Goal: Transaction & Acquisition: Purchase product/service

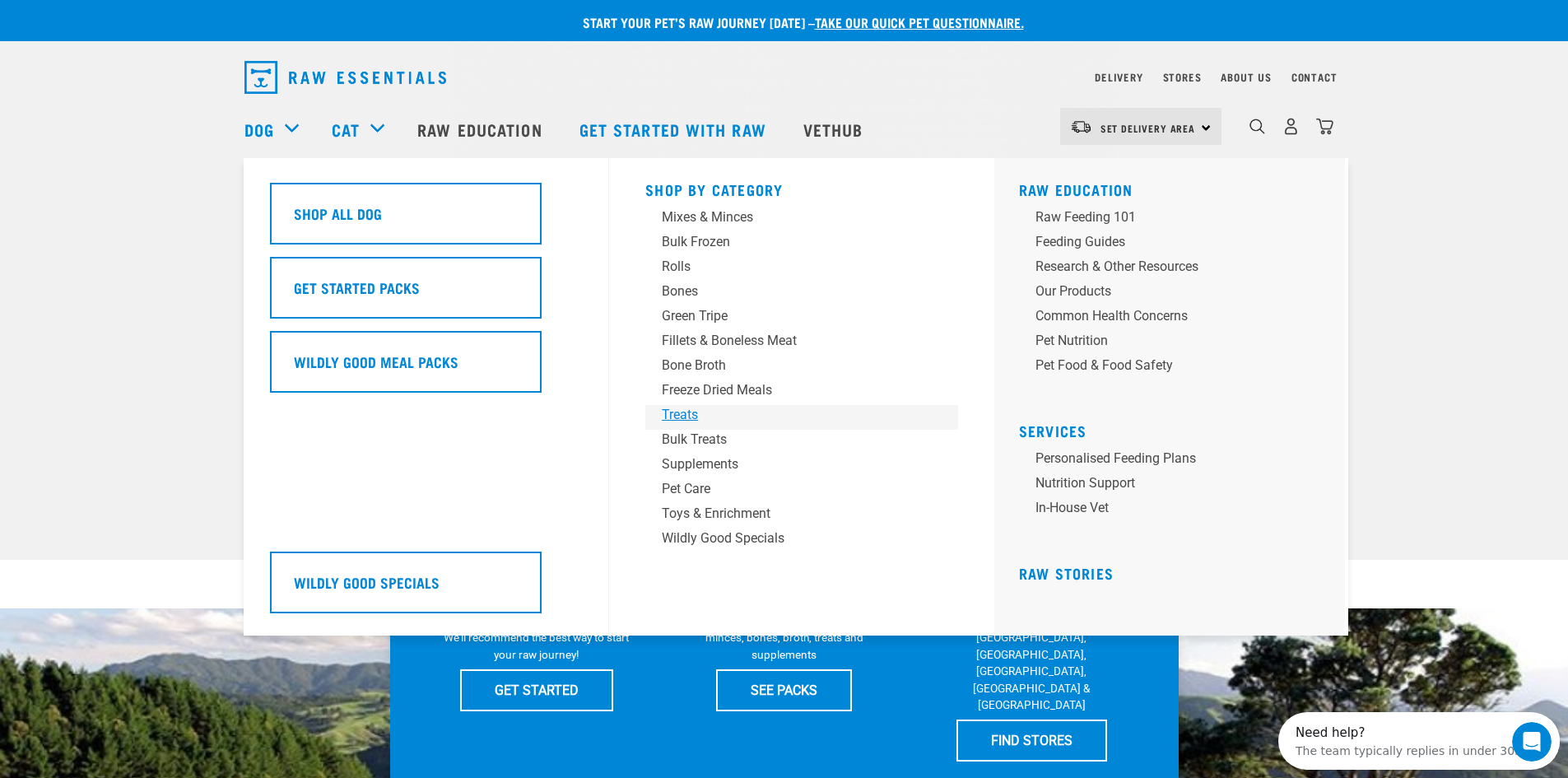
click at [693, 410] on div "Treats" at bounding box center [790, 415] width 257 height 19
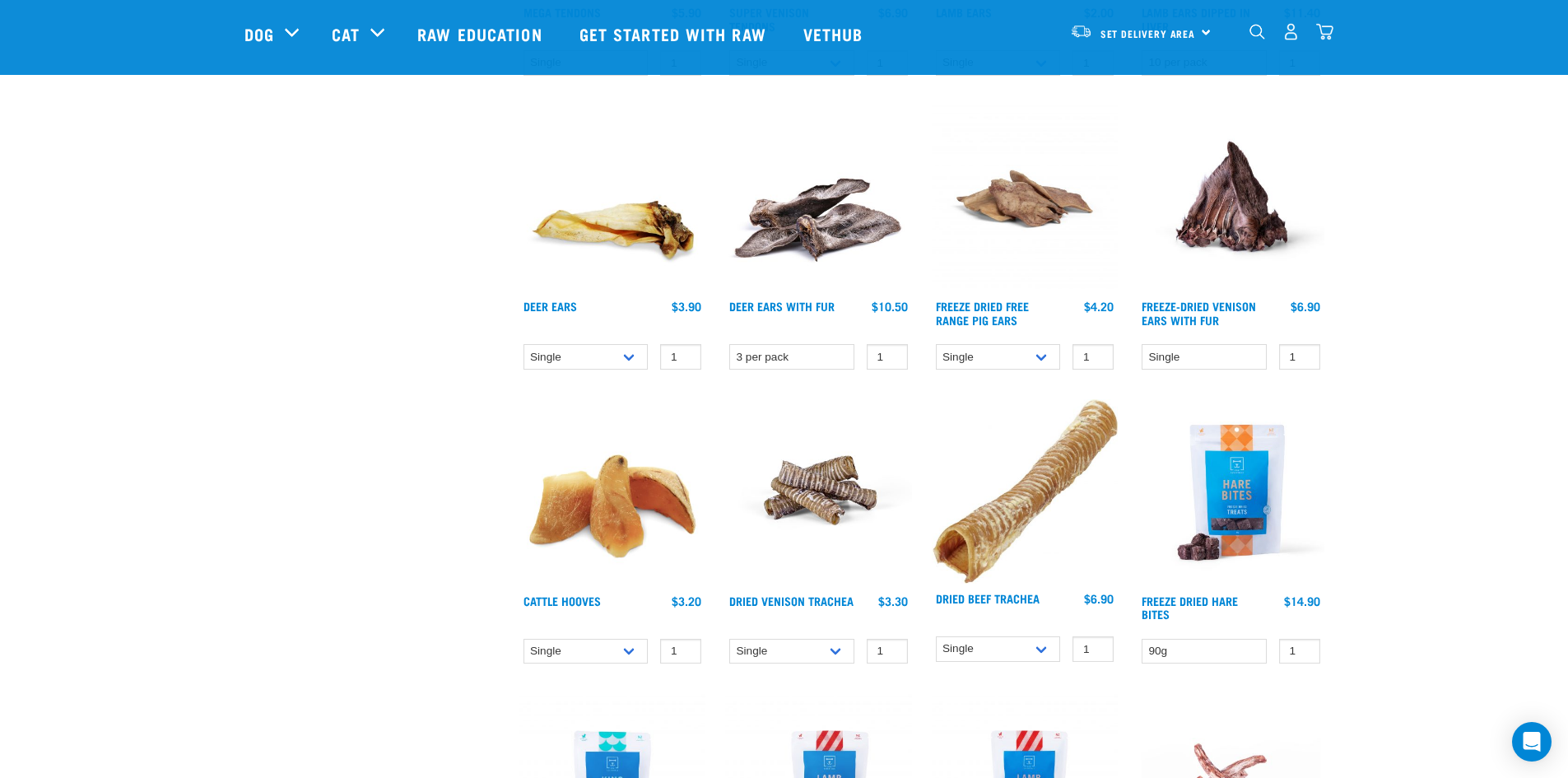
scroll to position [1317, 0]
click at [826, 597] on link "Dried Venison Trachea" at bounding box center [791, 600] width 125 height 6
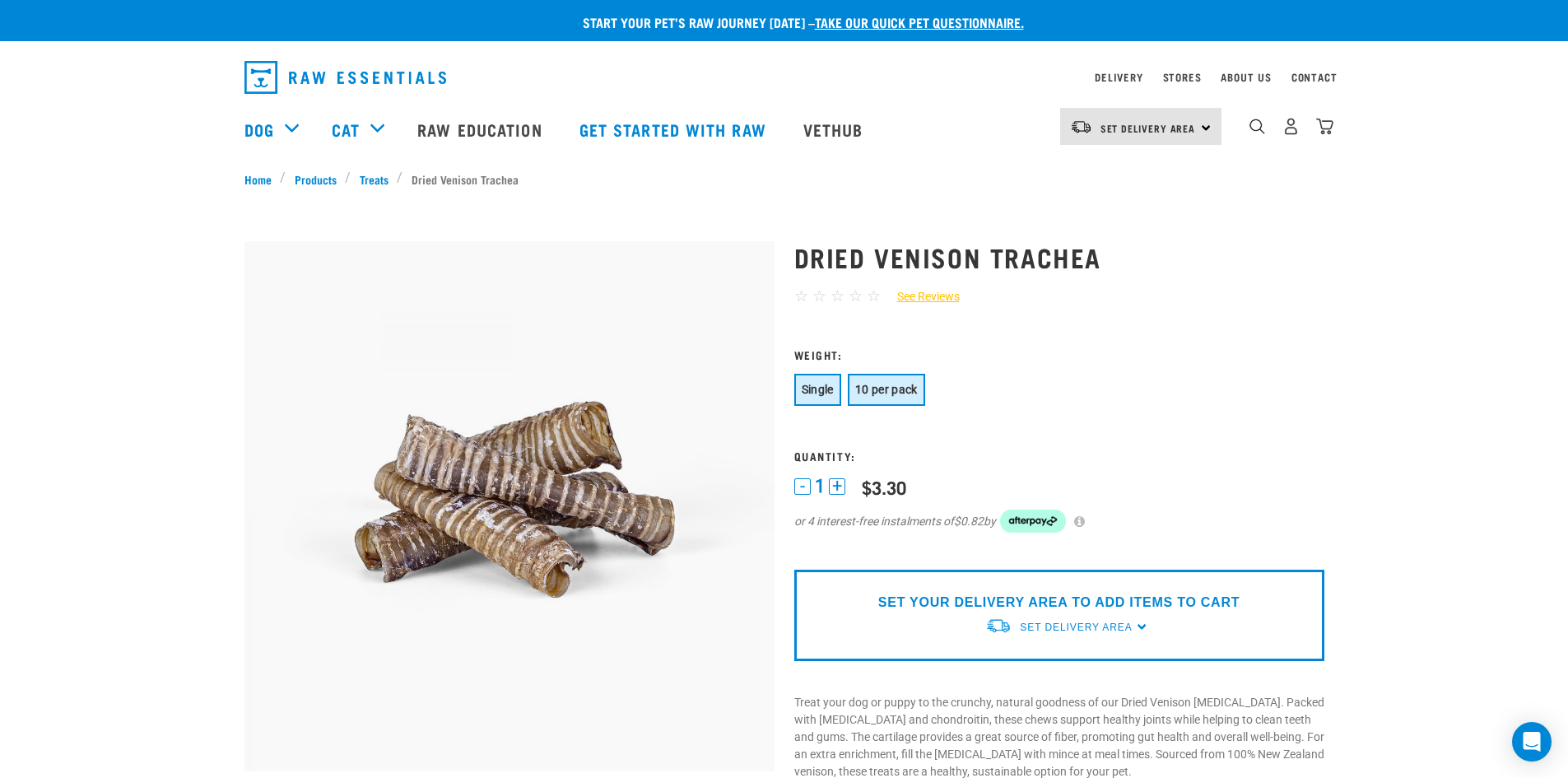
click at [898, 381] on button "10 per pack" at bounding box center [887, 389] width 77 height 32
click at [839, 482] on button "+" at bounding box center [837, 486] width 16 height 16
click at [1068, 621] on span "Set Delivery Area" at bounding box center [1076, 627] width 112 height 12
click at [1047, 687] on link "[GEOGRAPHIC_DATA]" at bounding box center [1068, 693] width 164 height 27
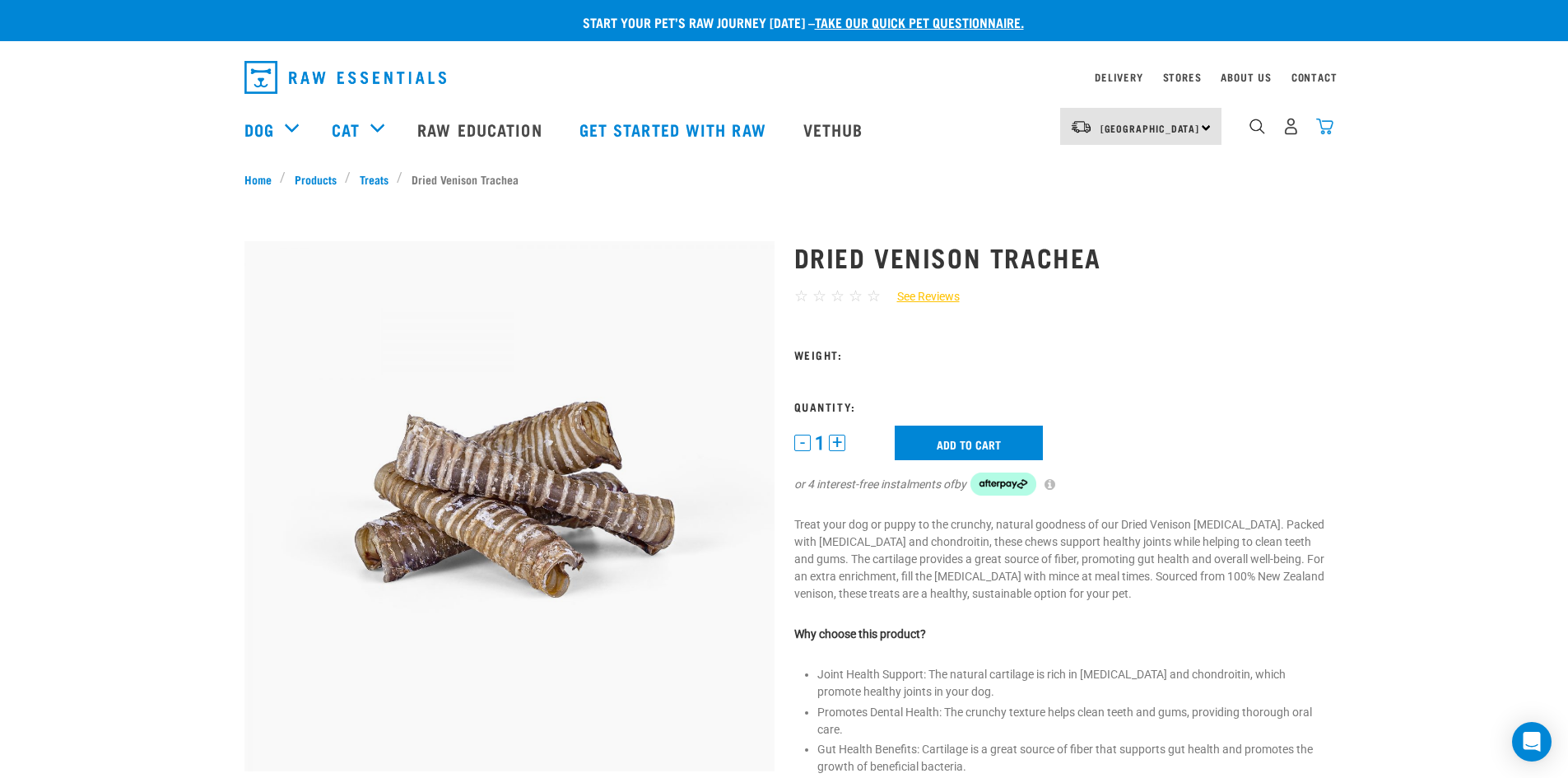
click at [1326, 127] on img "dropdown navigation" at bounding box center [1325, 127] width 17 height 17
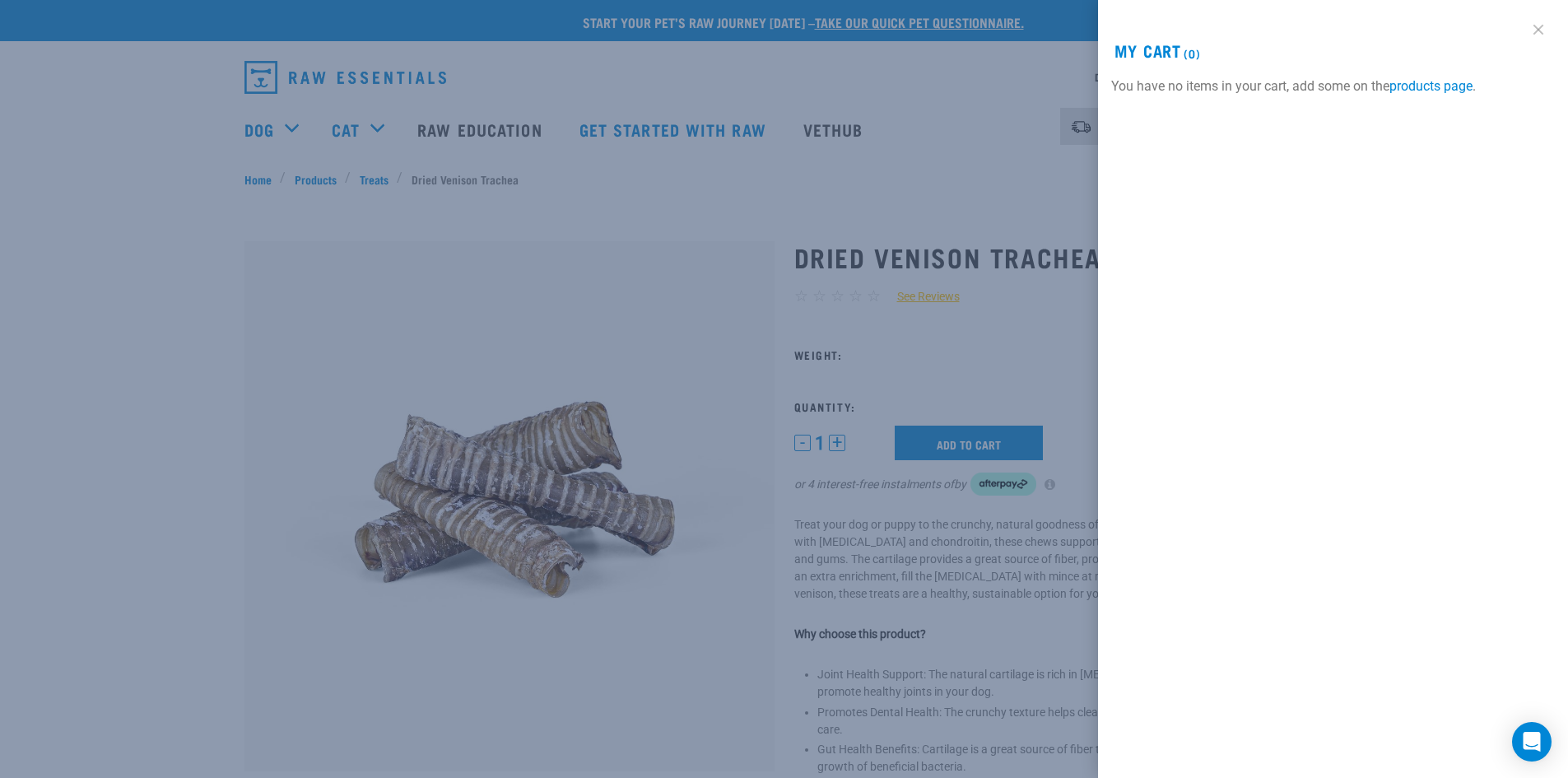
click at [1539, 24] on link at bounding box center [1538, 29] width 26 height 26
click at [1007, 314] on div at bounding box center [784, 389] width 1568 height 778
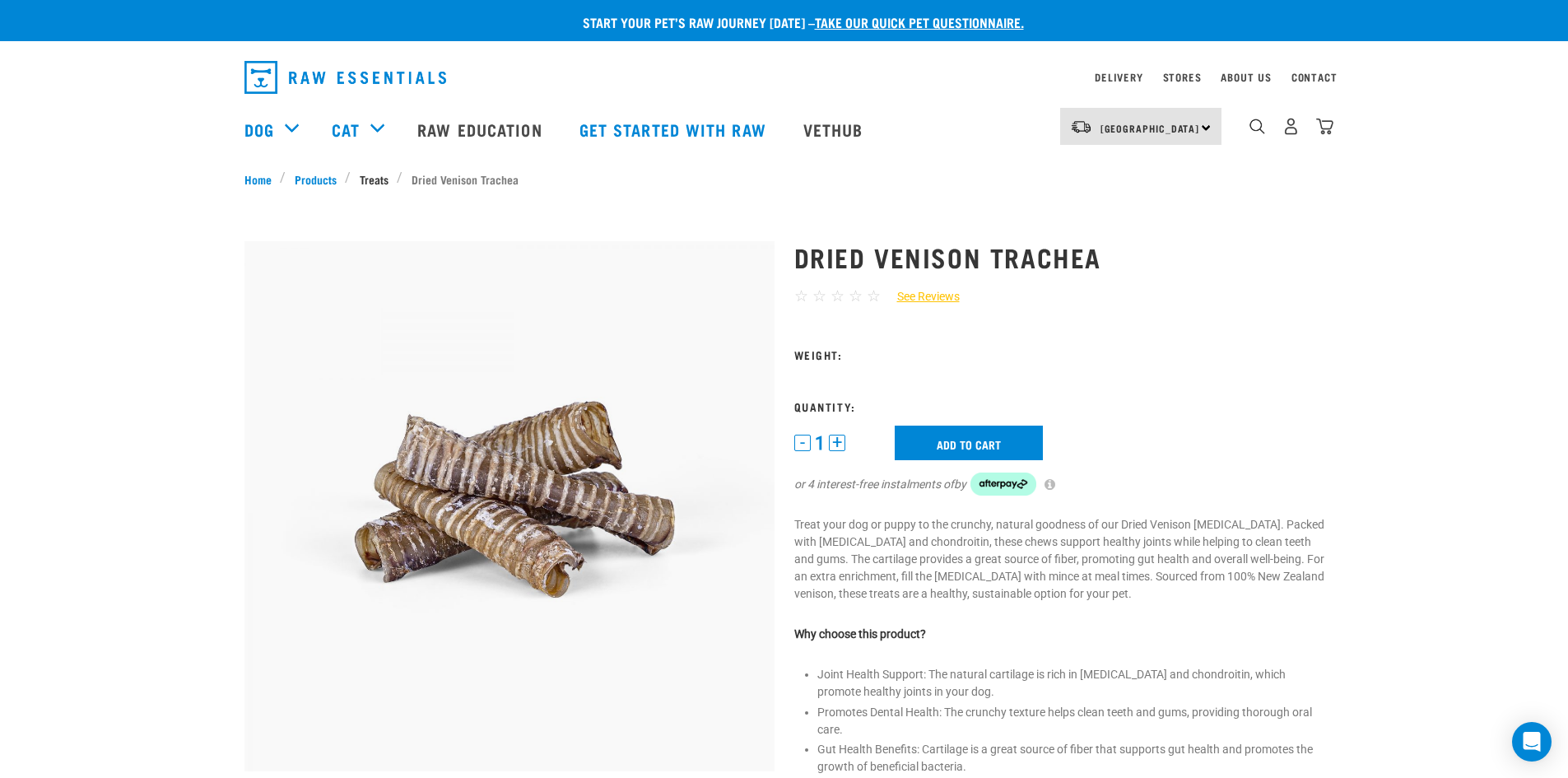
click at [377, 176] on link "Treats" at bounding box center [374, 179] width 46 height 17
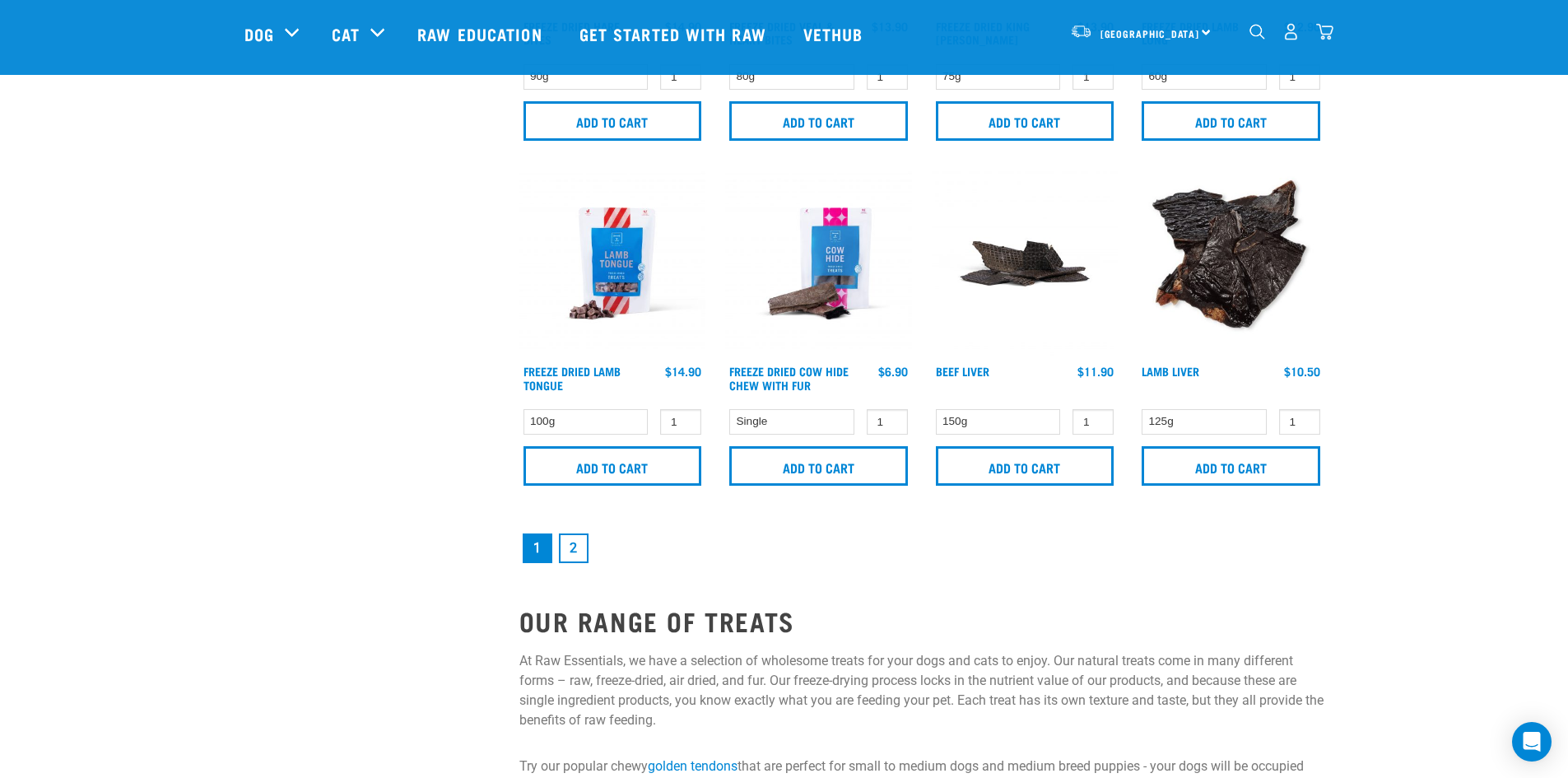
scroll to position [2388, 0]
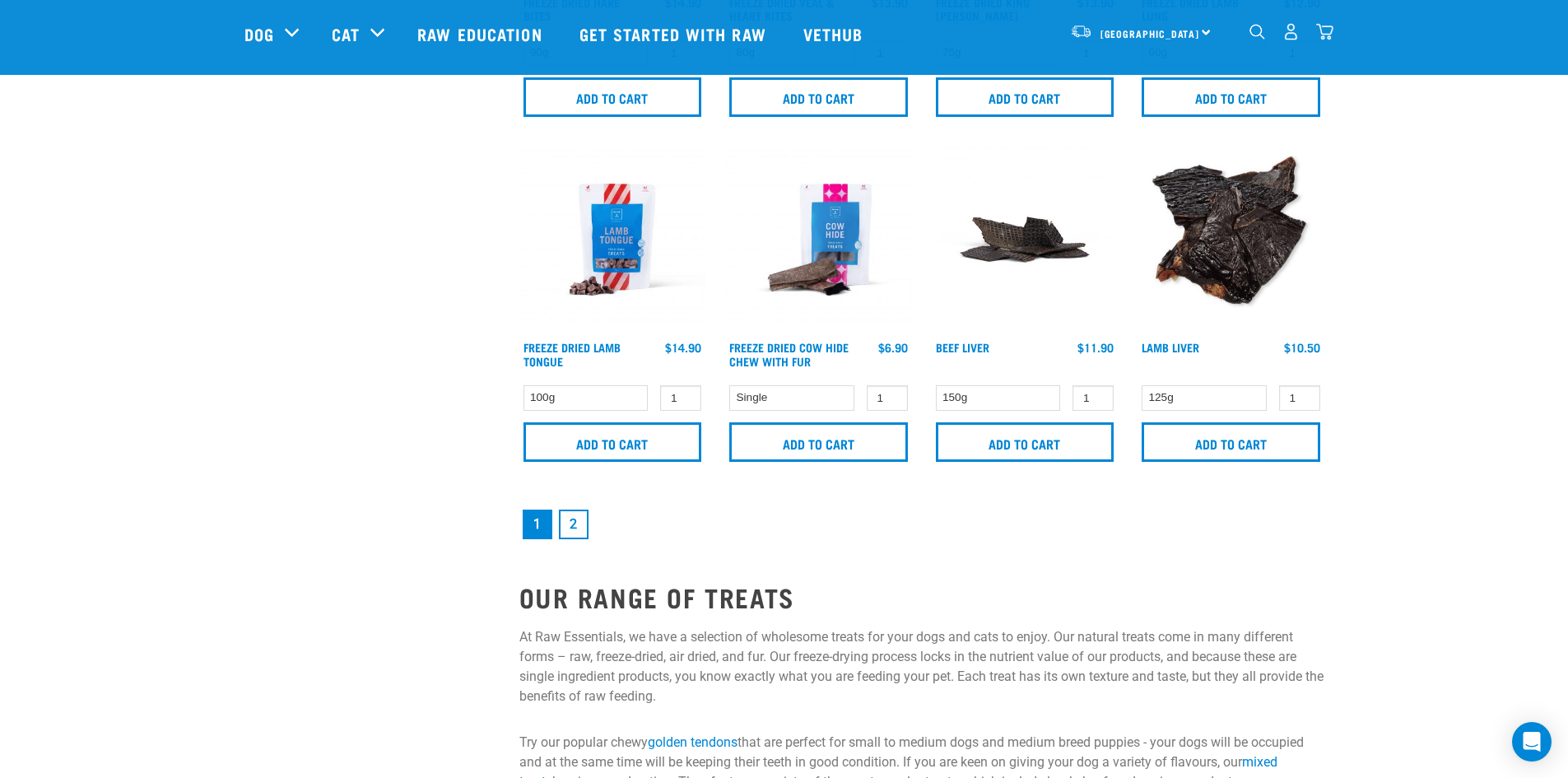
click at [577, 518] on link "2" at bounding box center [574, 524] width 30 height 30
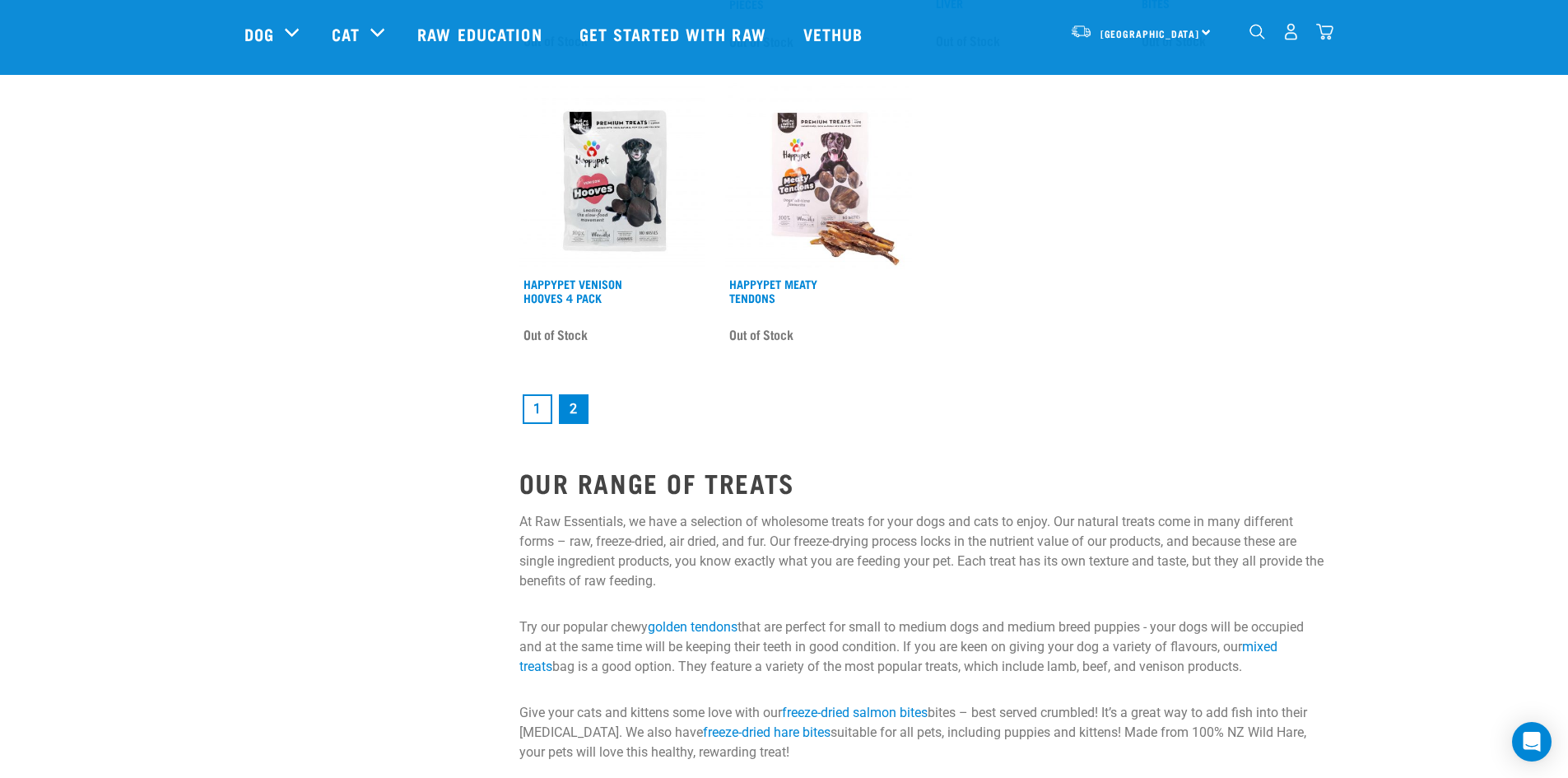
scroll to position [2388, 0]
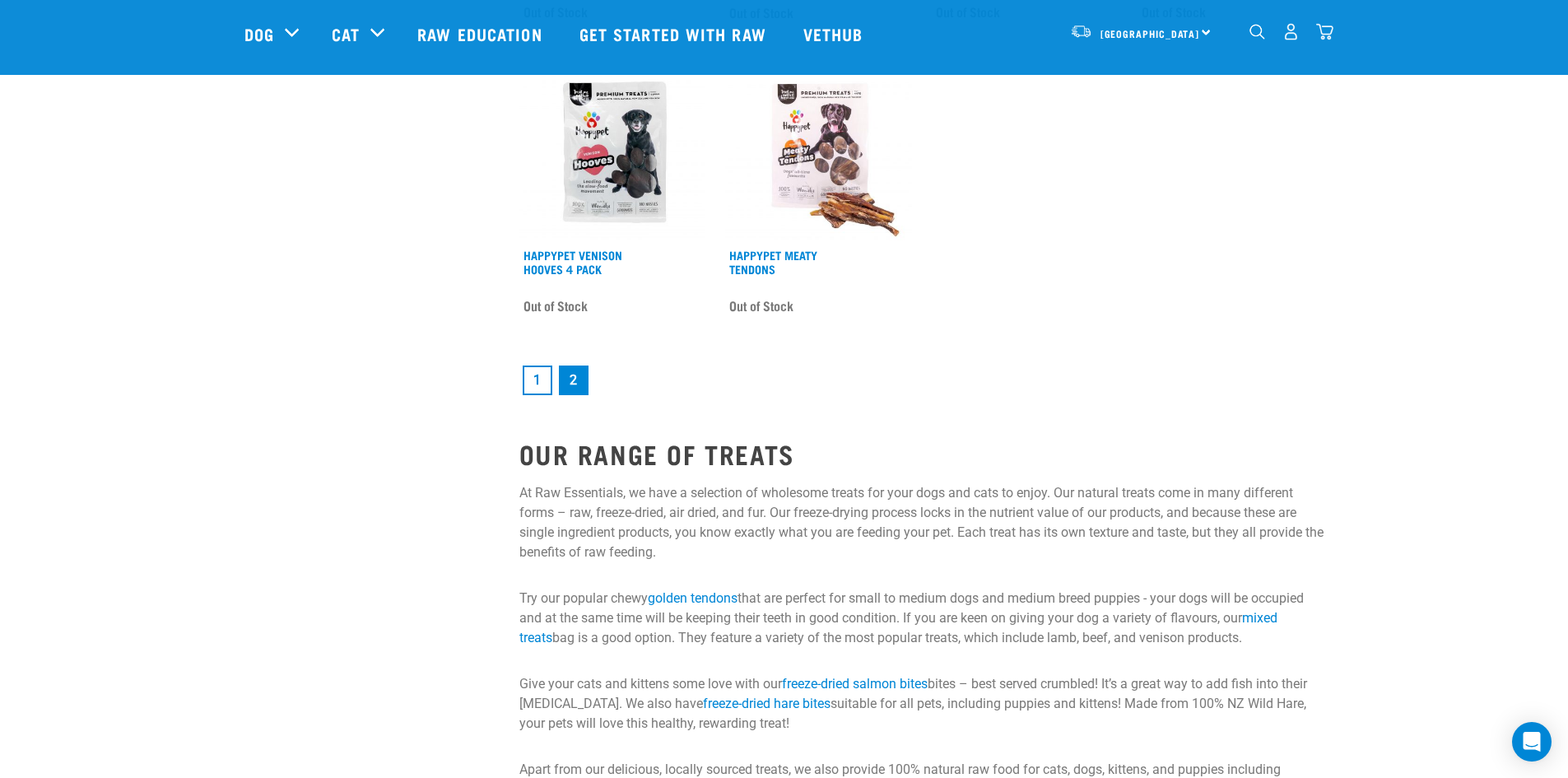
click at [544, 380] on link "1" at bounding box center [537, 380] width 30 height 30
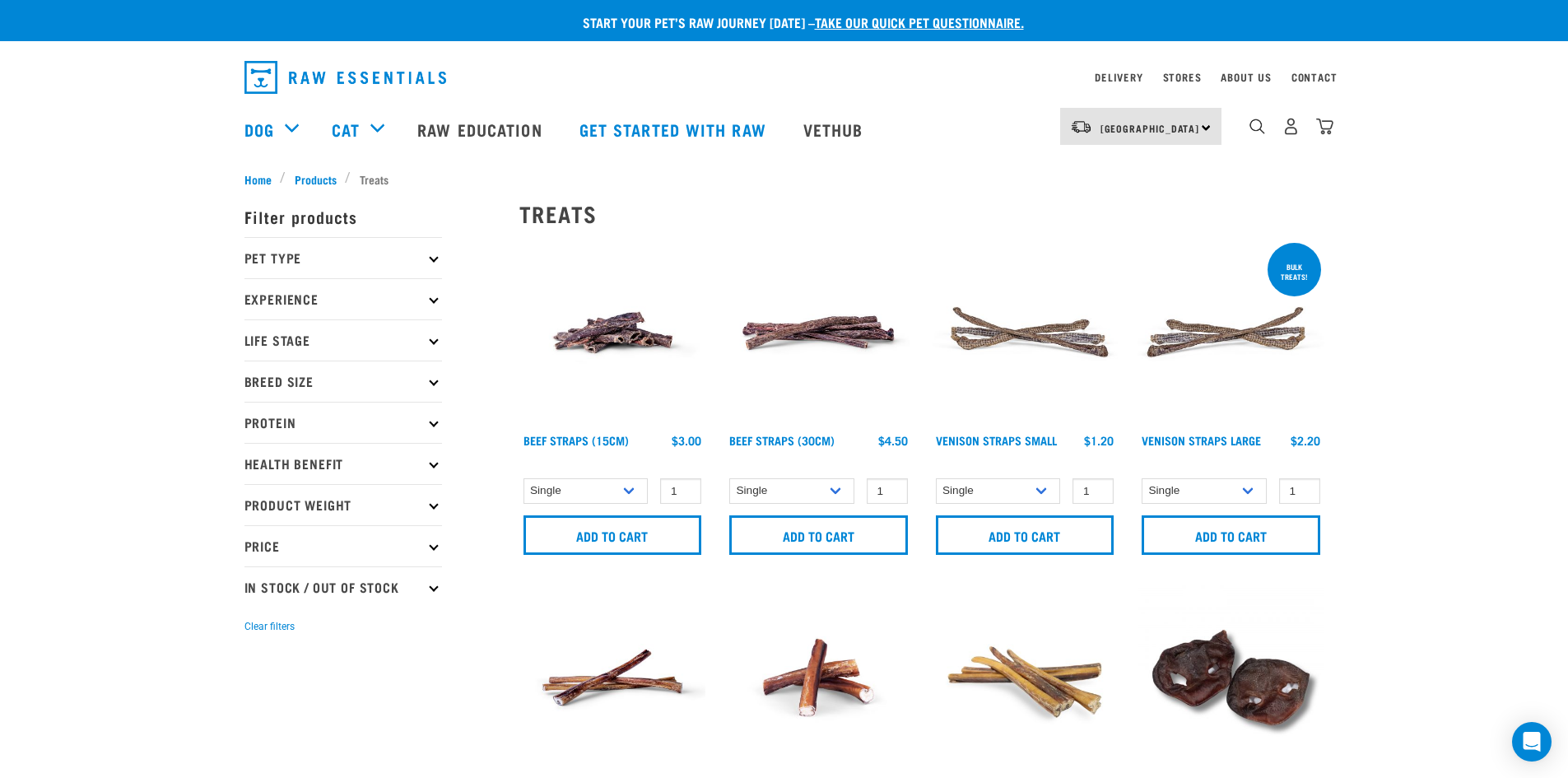
click at [1034, 329] on img at bounding box center [1024, 332] width 186 height 187
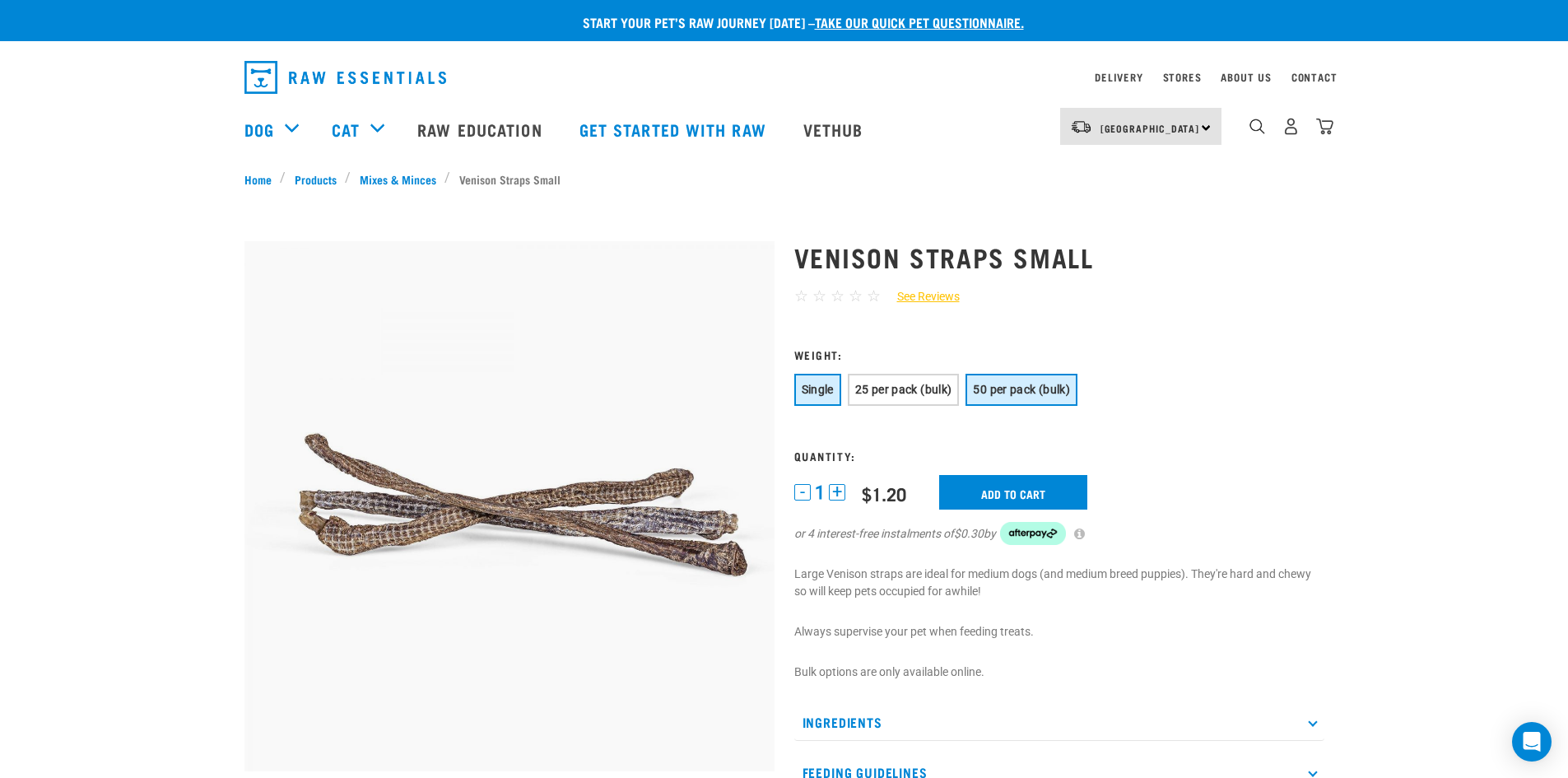
click at [1030, 387] on span "50 per pack (bulk)" at bounding box center [1021, 389] width 98 height 14
click at [1032, 487] on input "Add to cart" at bounding box center [1022, 493] width 148 height 35
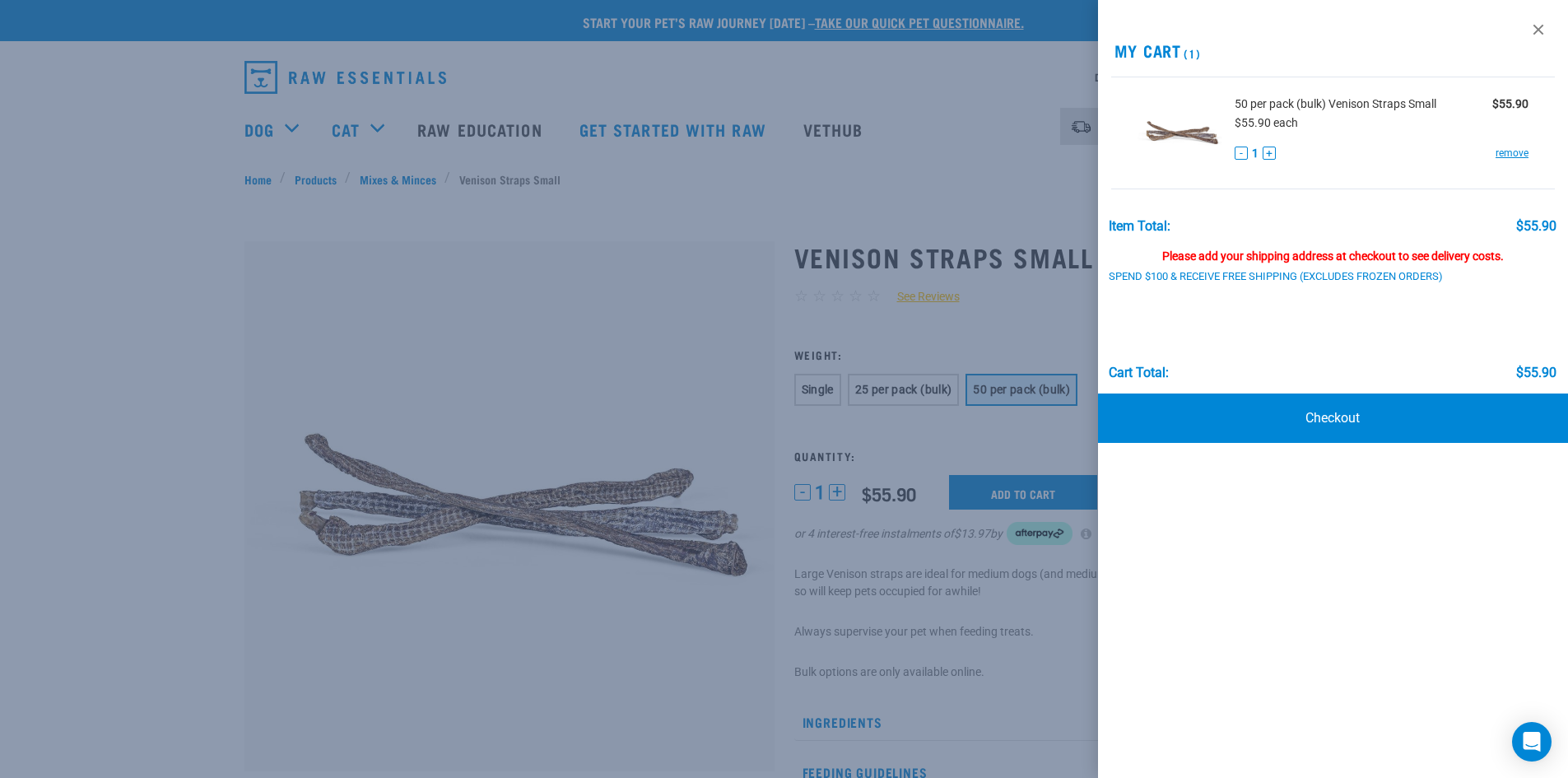
click at [1026, 200] on div at bounding box center [784, 389] width 1568 height 778
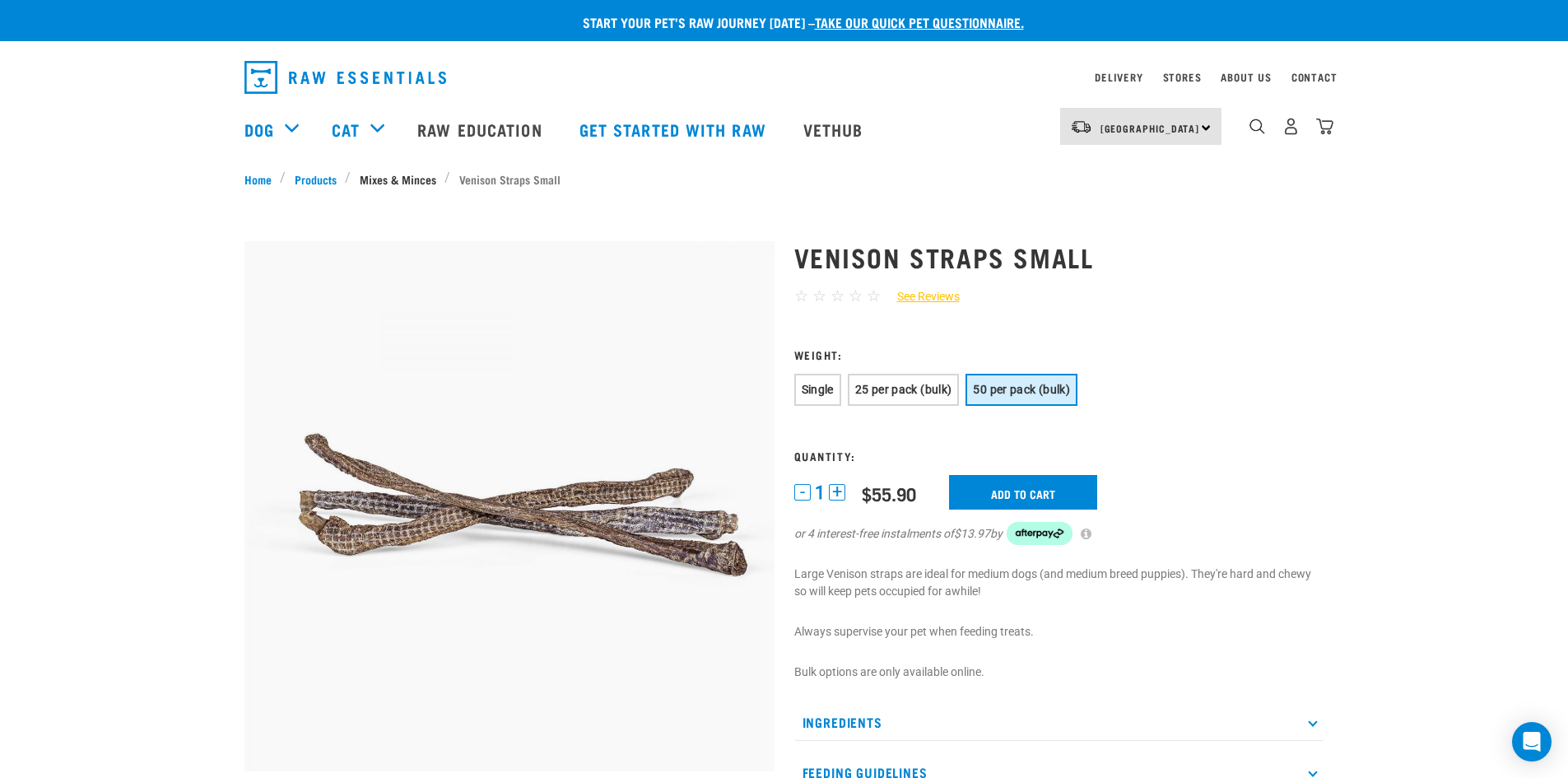
click at [408, 173] on link "Mixes & Minces" at bounding box center [397, 179] width 94 height 17
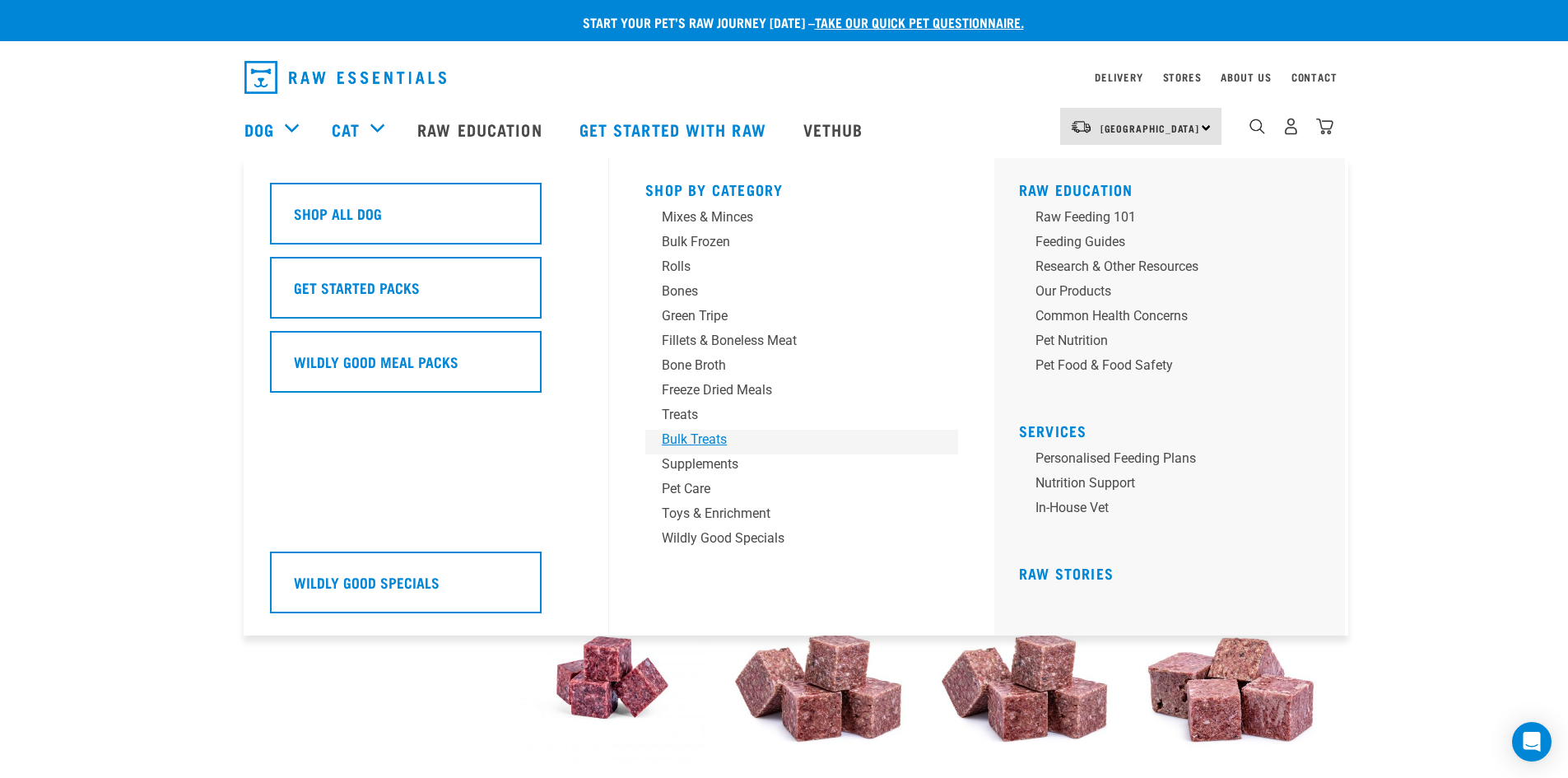
click at [694, 433] on div "Bulk Treats" at bounding box center [790, 440] width 257 height 19
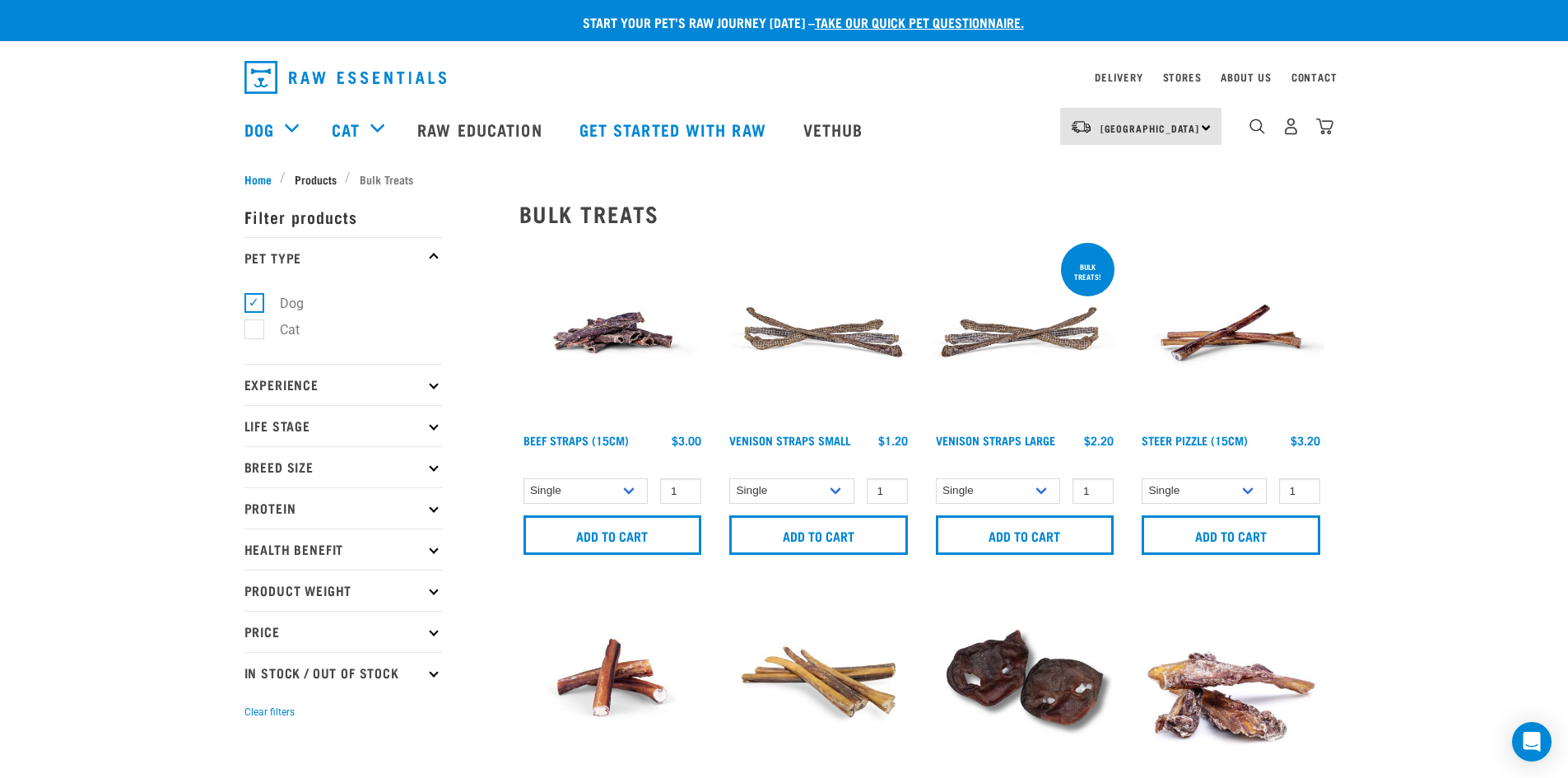
click at [320, 174] on span "Products" at bounding box center [315, 179] width 42 height 17
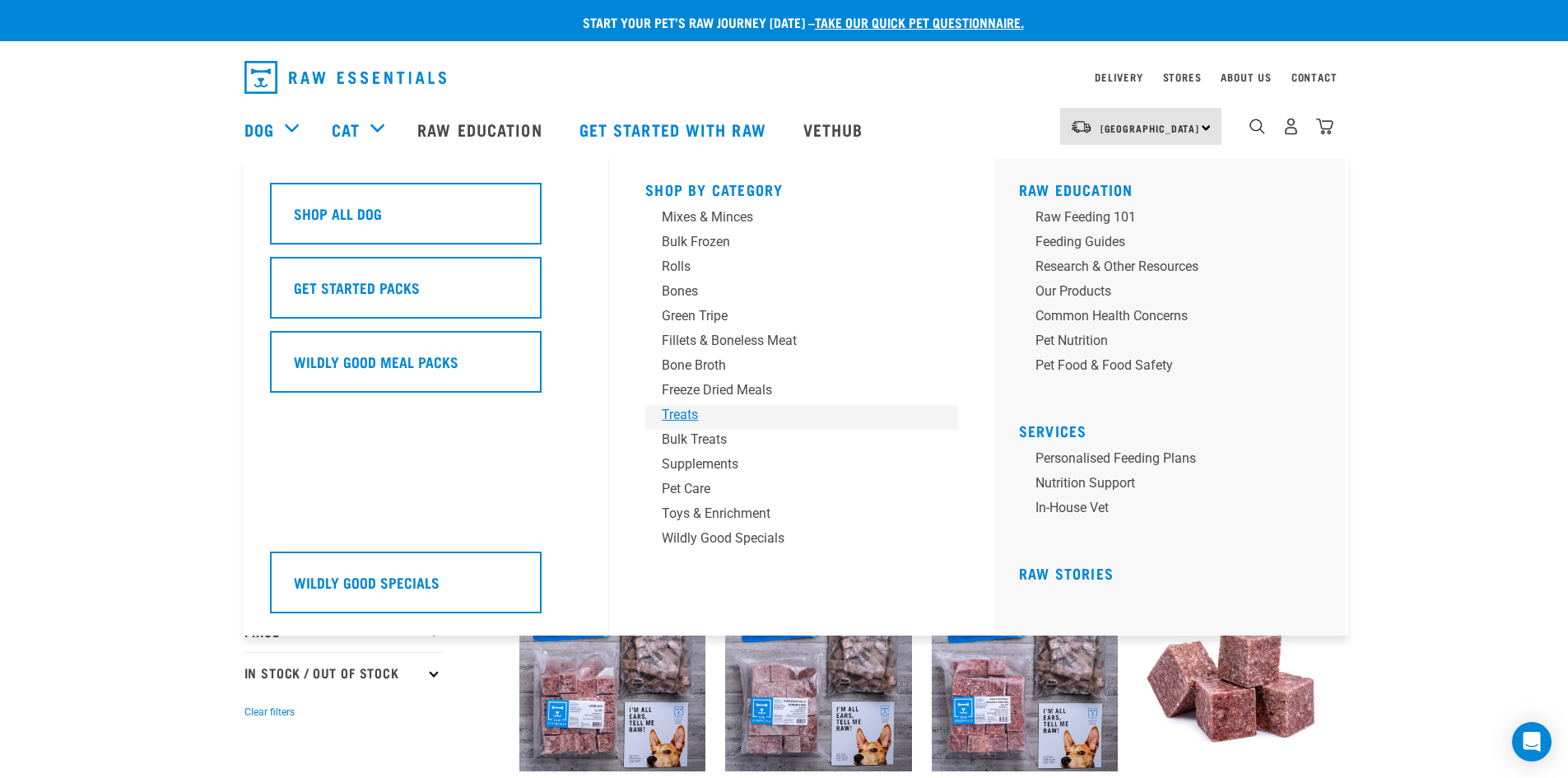
click at [698, 412] on div "Treats" at bounding box center [790, 415] width 257 height 19
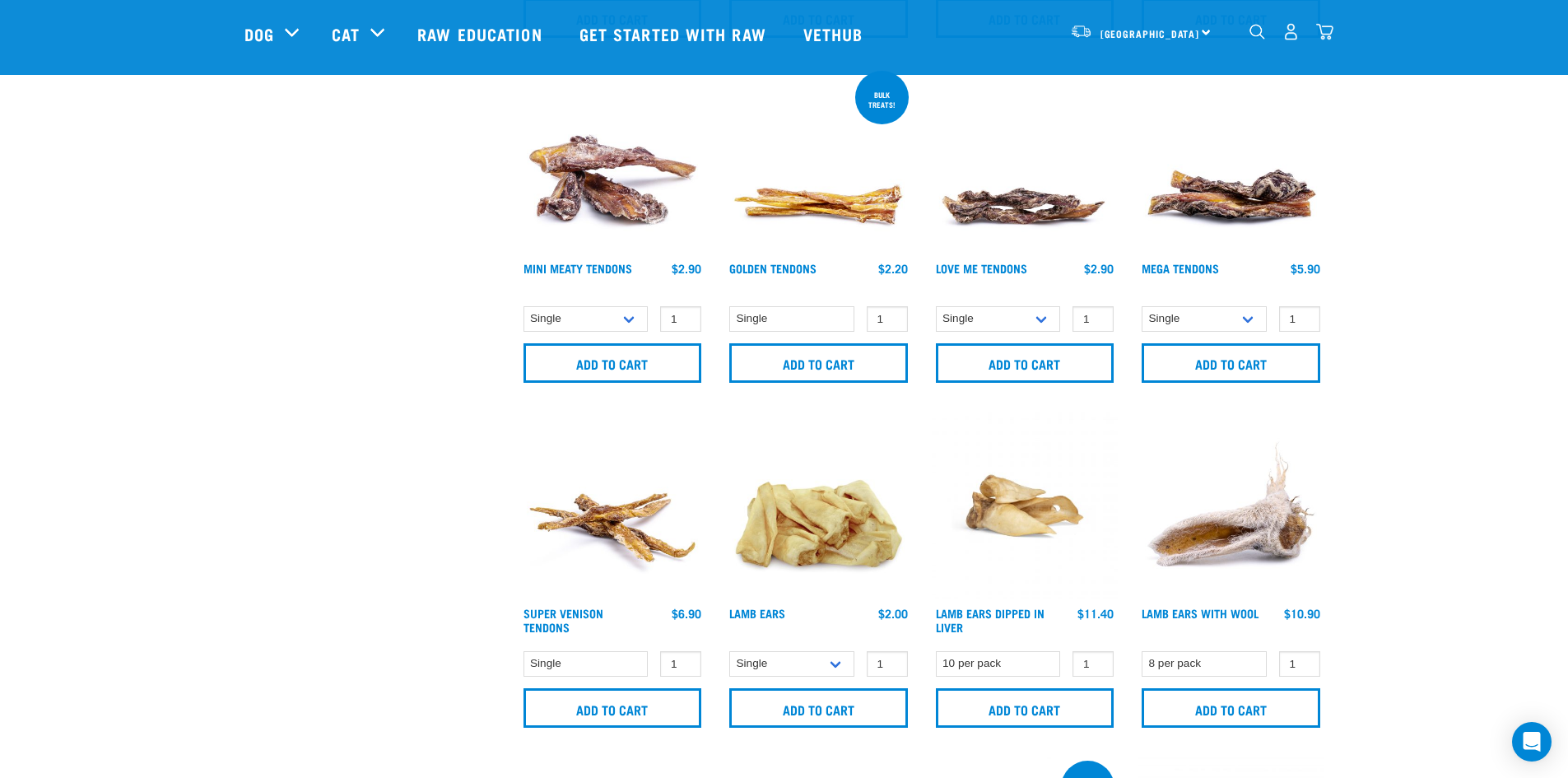
scroll to position [823, 0]
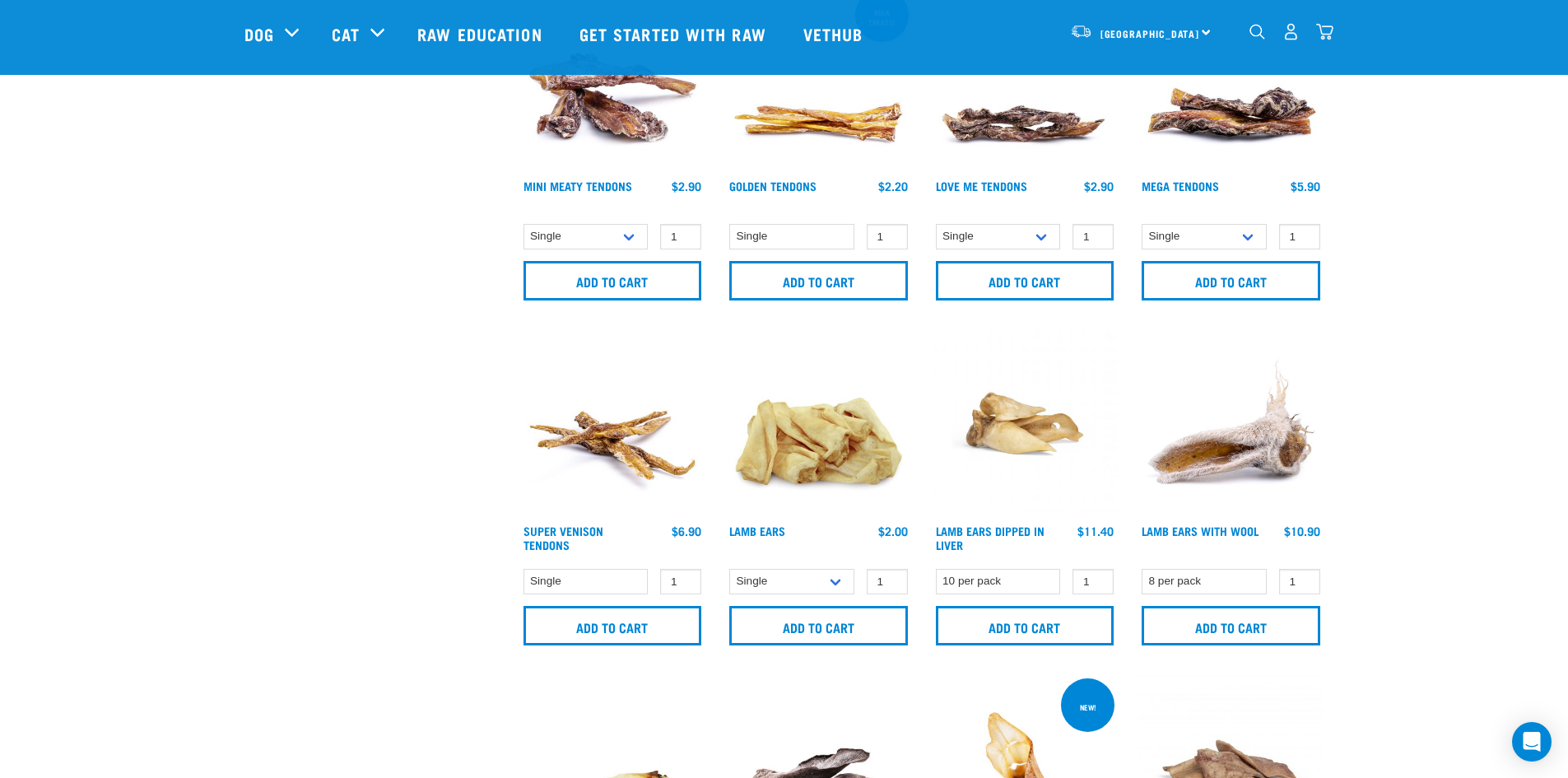
click at [821, 435] on img at bounding box center [818, 423] width 186 height 187
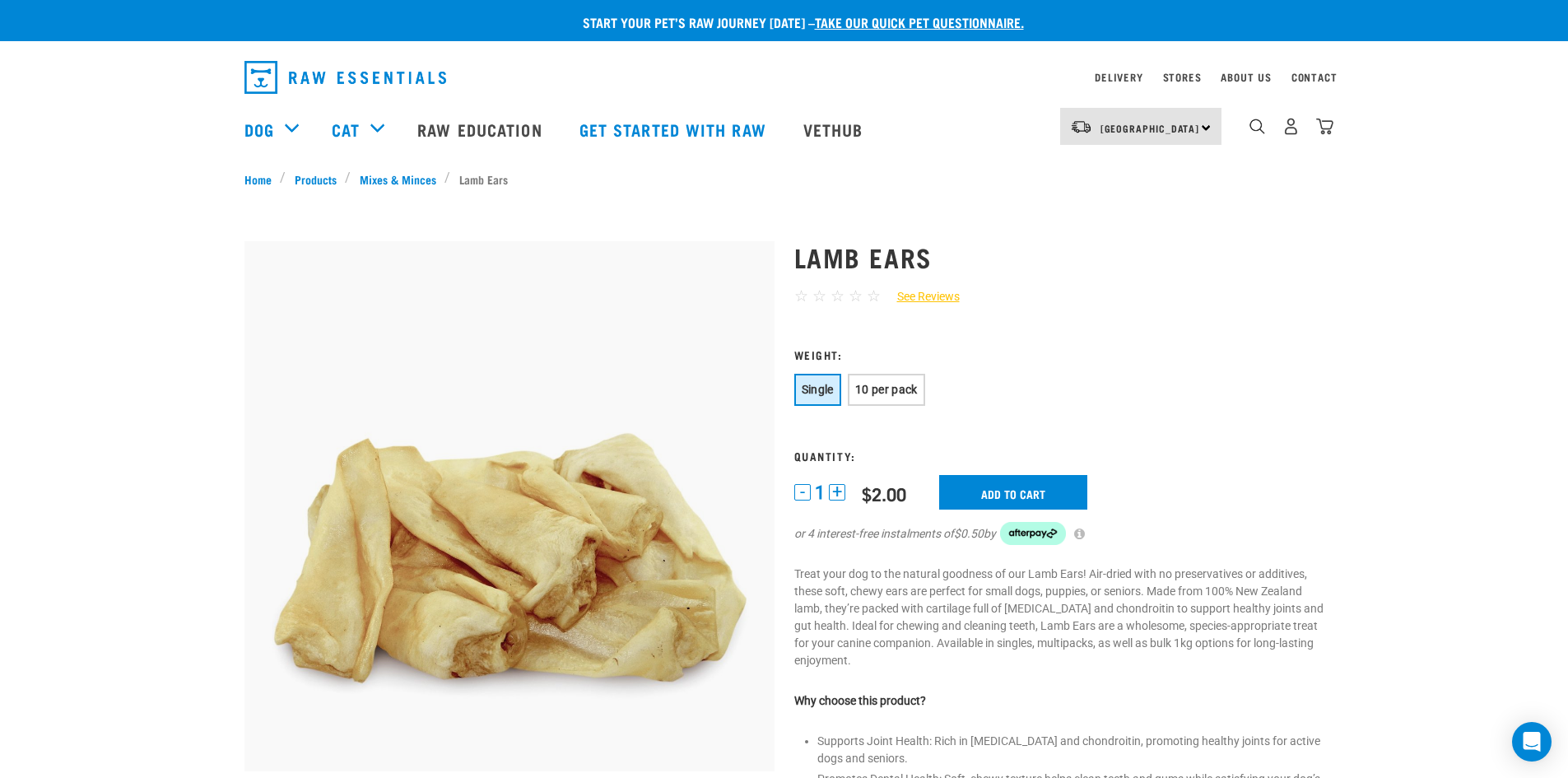
click at [838, 490] on button "+" at bounding box center [837, 492] width 16 height 16
click at [893, 381] on button "10 per pack" at bounding box center [887, 389] width 77 height 32
click at [888, 387] on span "10 per pack" at bounding box center [886, 389] width 63 height 14
click at [804, 494] on button "-" at bounding box center [802, 492] width 16 height 16
click at [837, 489] on button "+" at bounding box center [837, 492] width 16 height 16
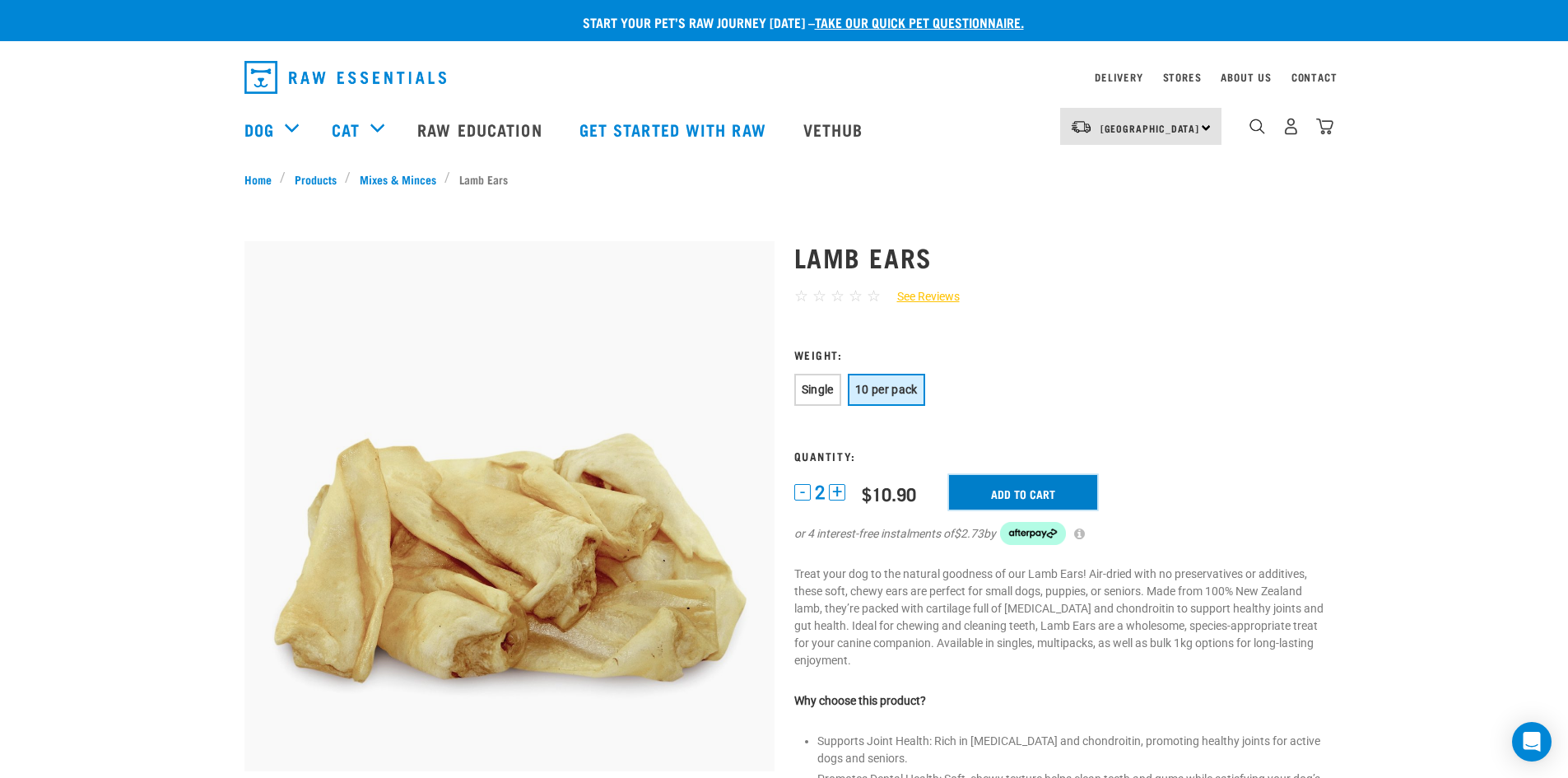
click at [1026, 486] on input "Add to cart" at bounding box center [1022, 493] width 148 height 35
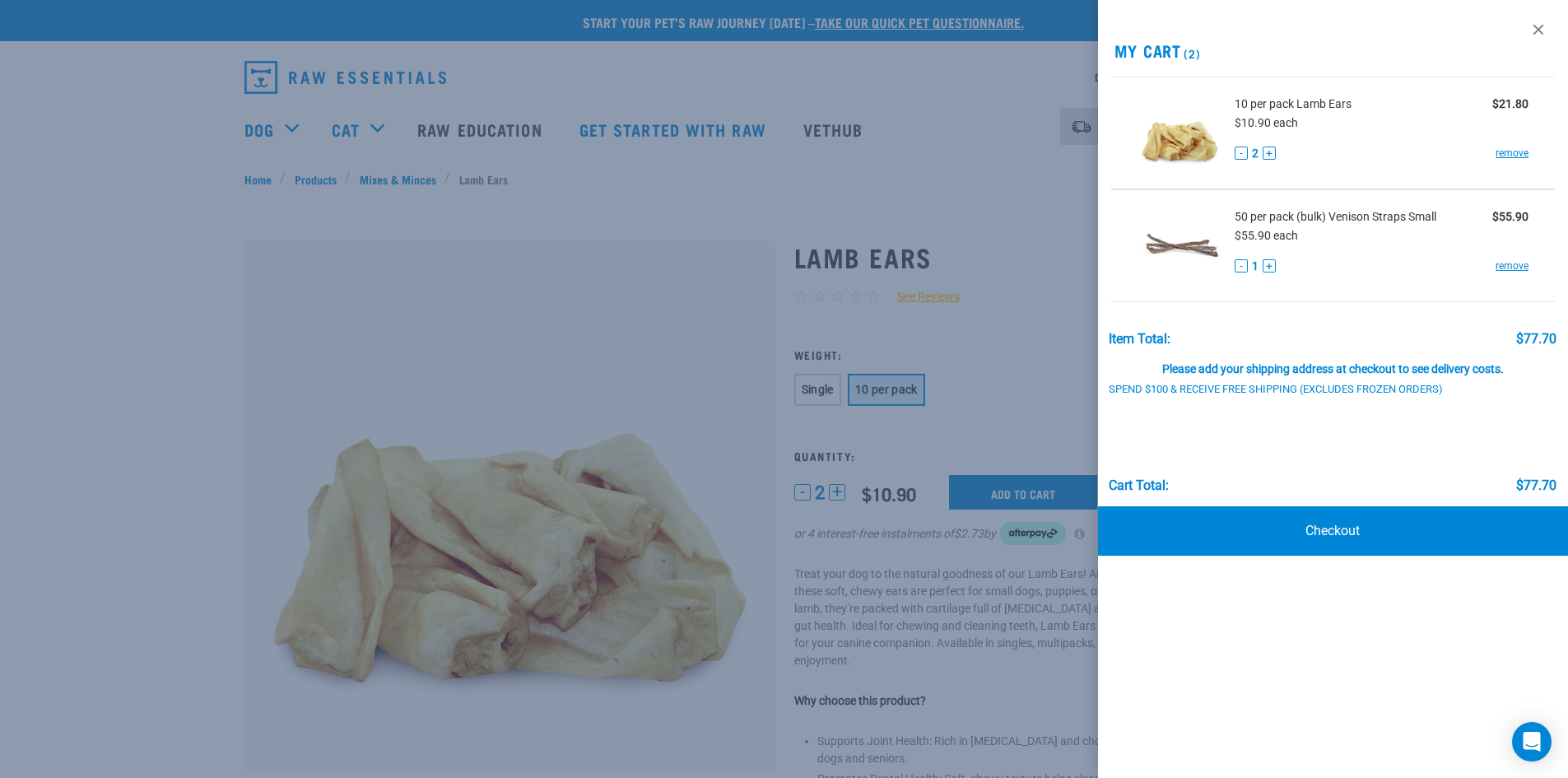
click at [718, 336] on div at bounding box center [784, 389] width 1568 height 778
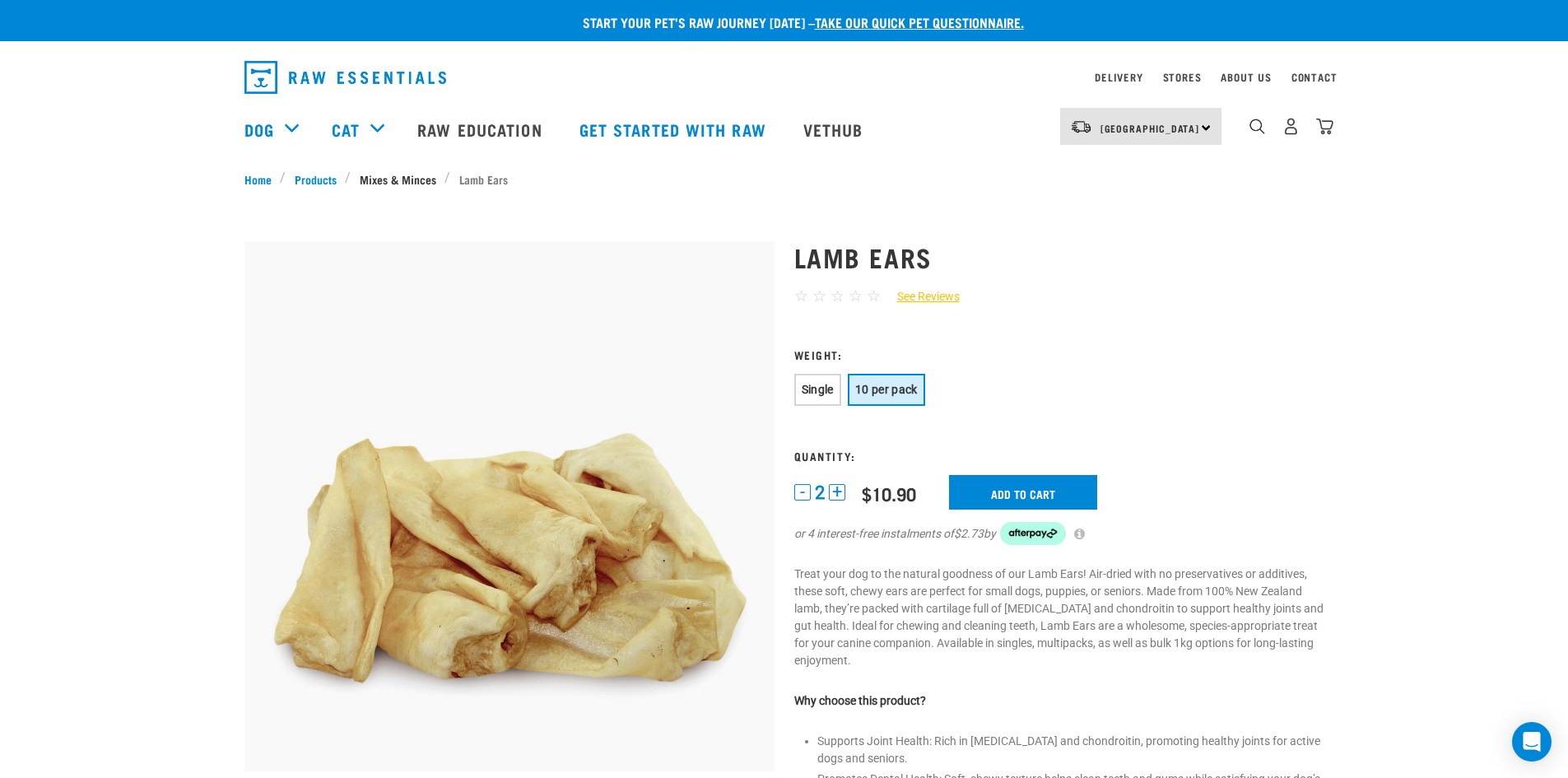
click at [414, 175] on link "Mixes & Minces" at bounding box center [397, 179] width 94 height 17
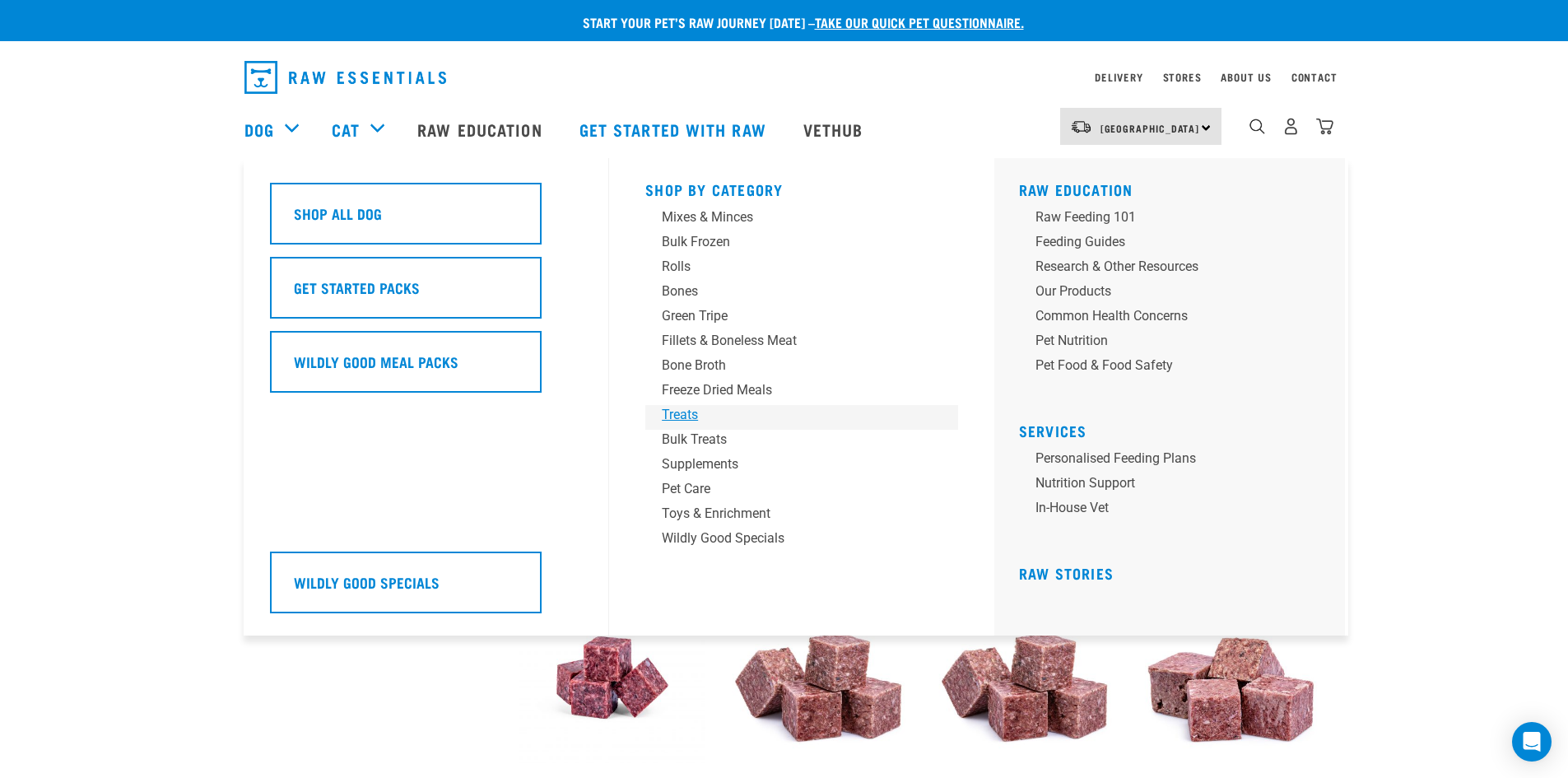
click at [695, 412] on div "Treats" at bounding box center [790, 415] width 257 height 19
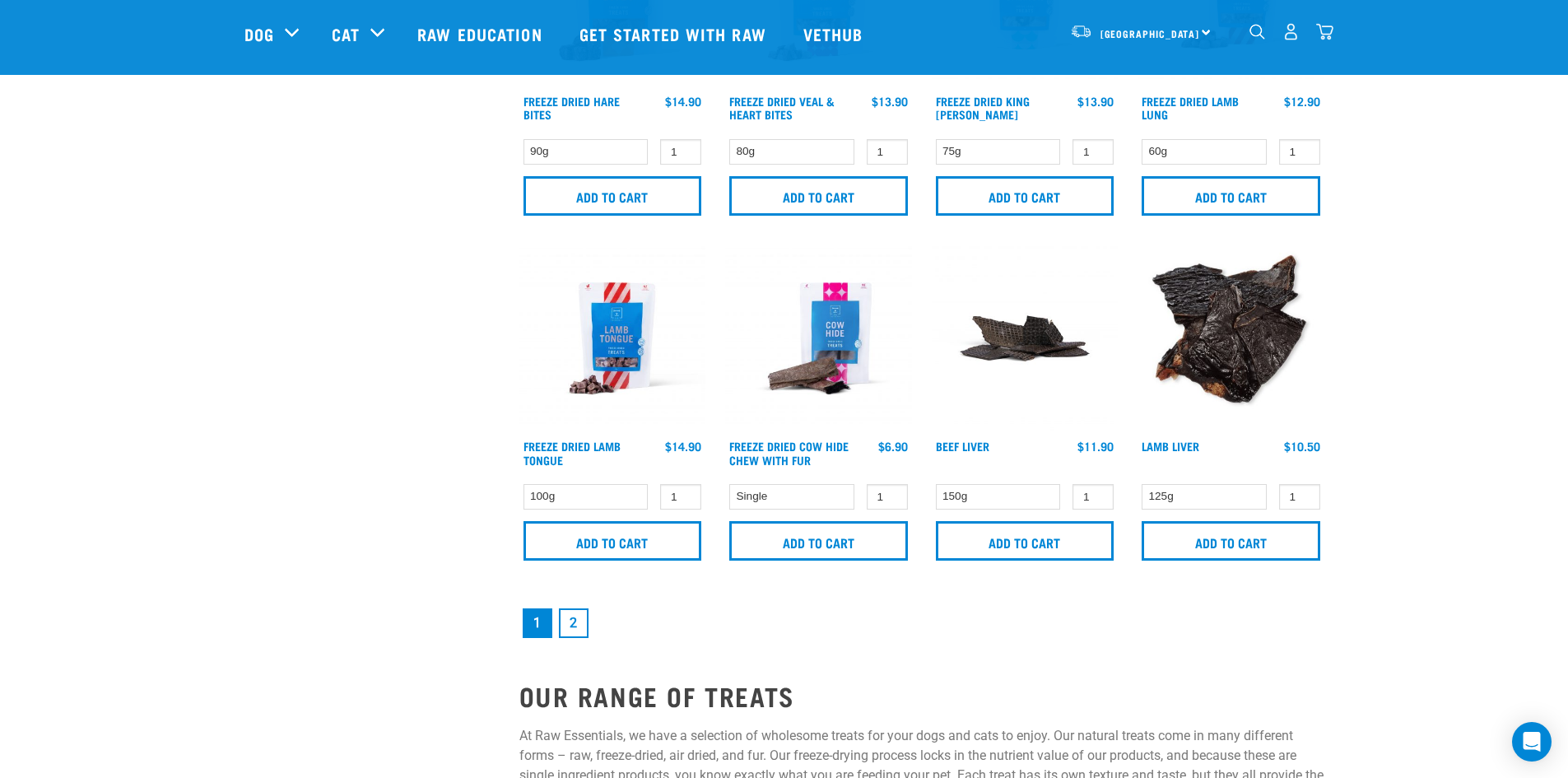
scroll to position [2306, 0]
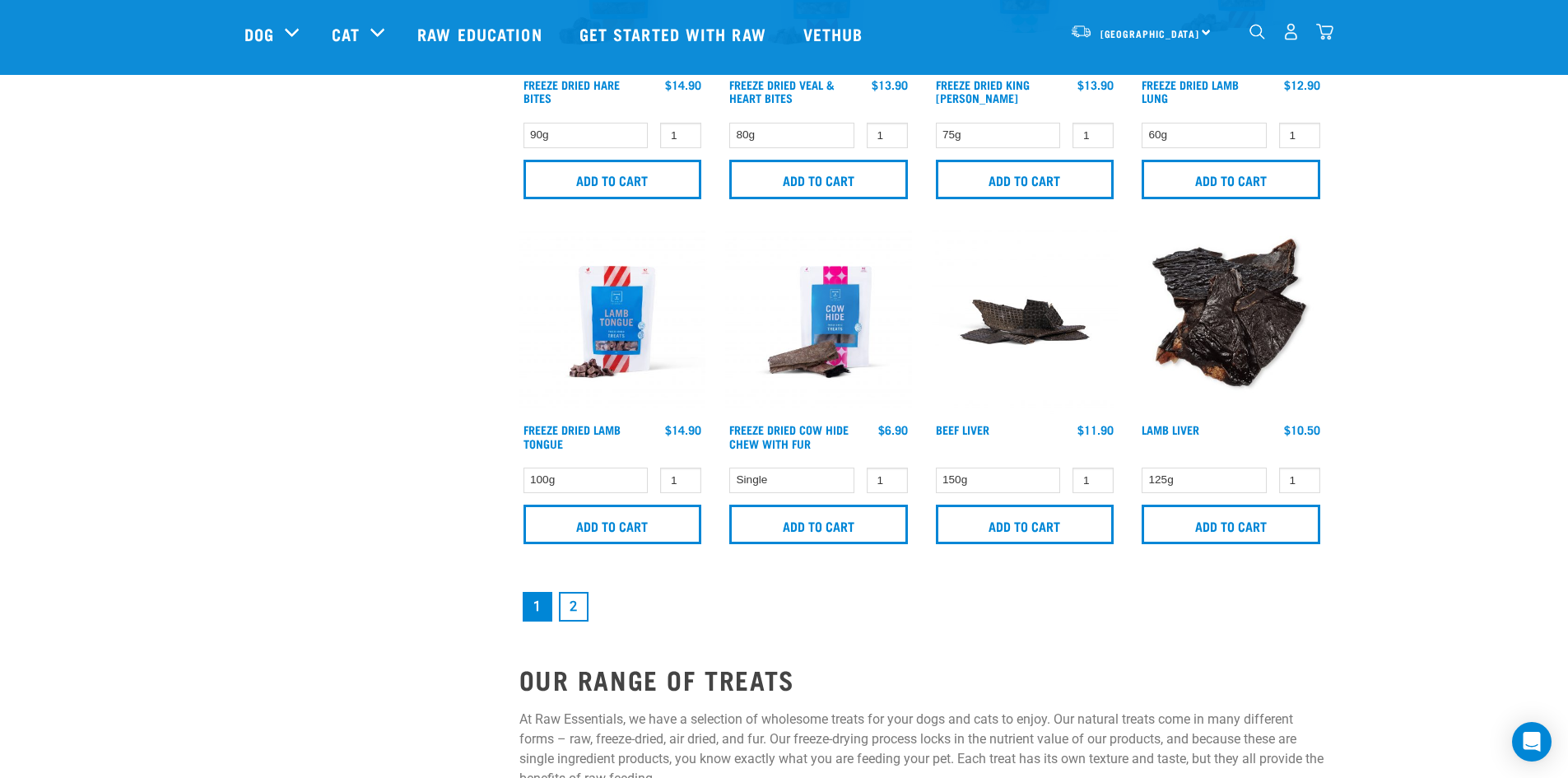
click at [579, 604] on link "2" at bounding box center [574, 607] width 30 height 30
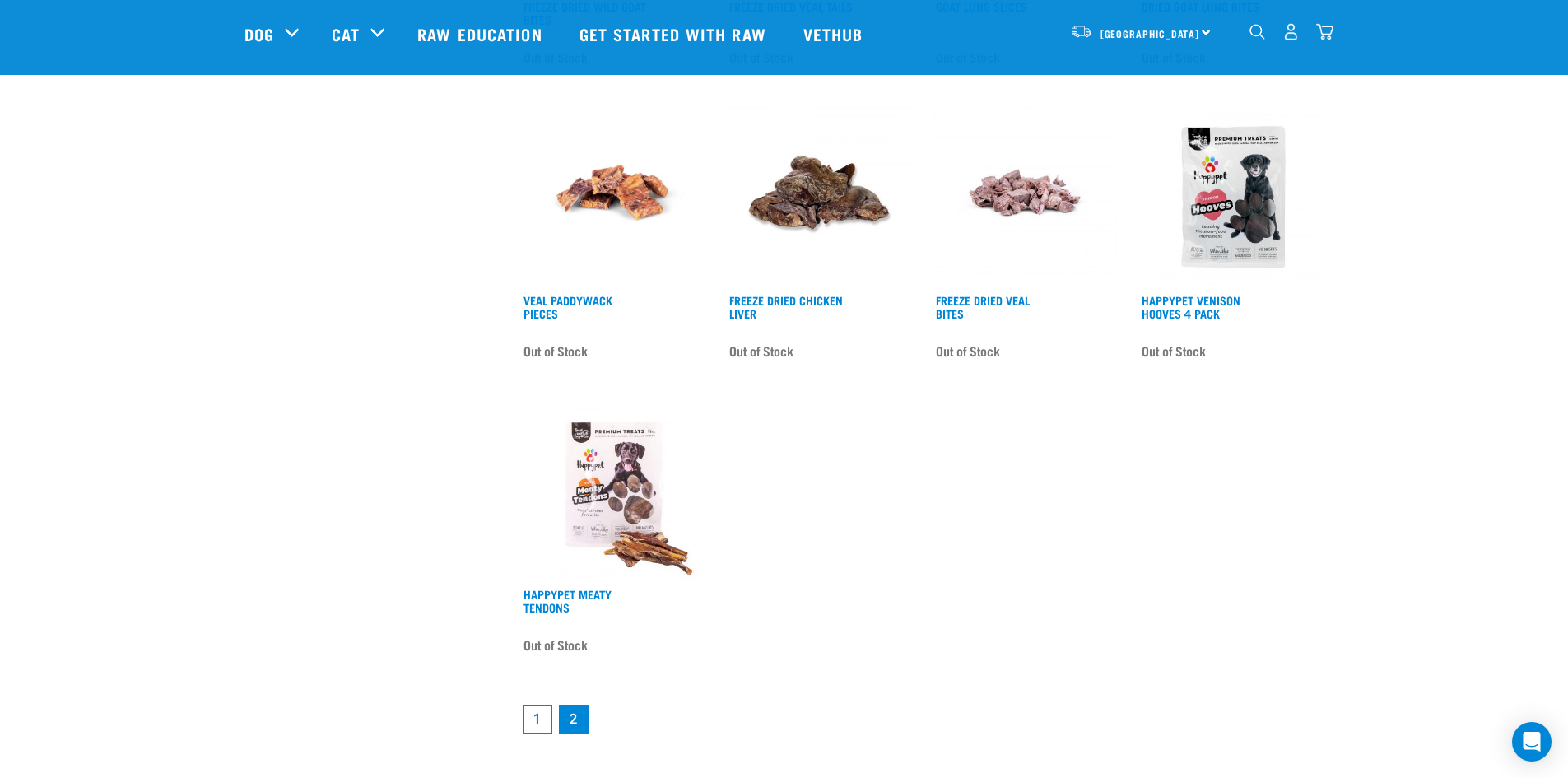
scroll to position [2059, 0]
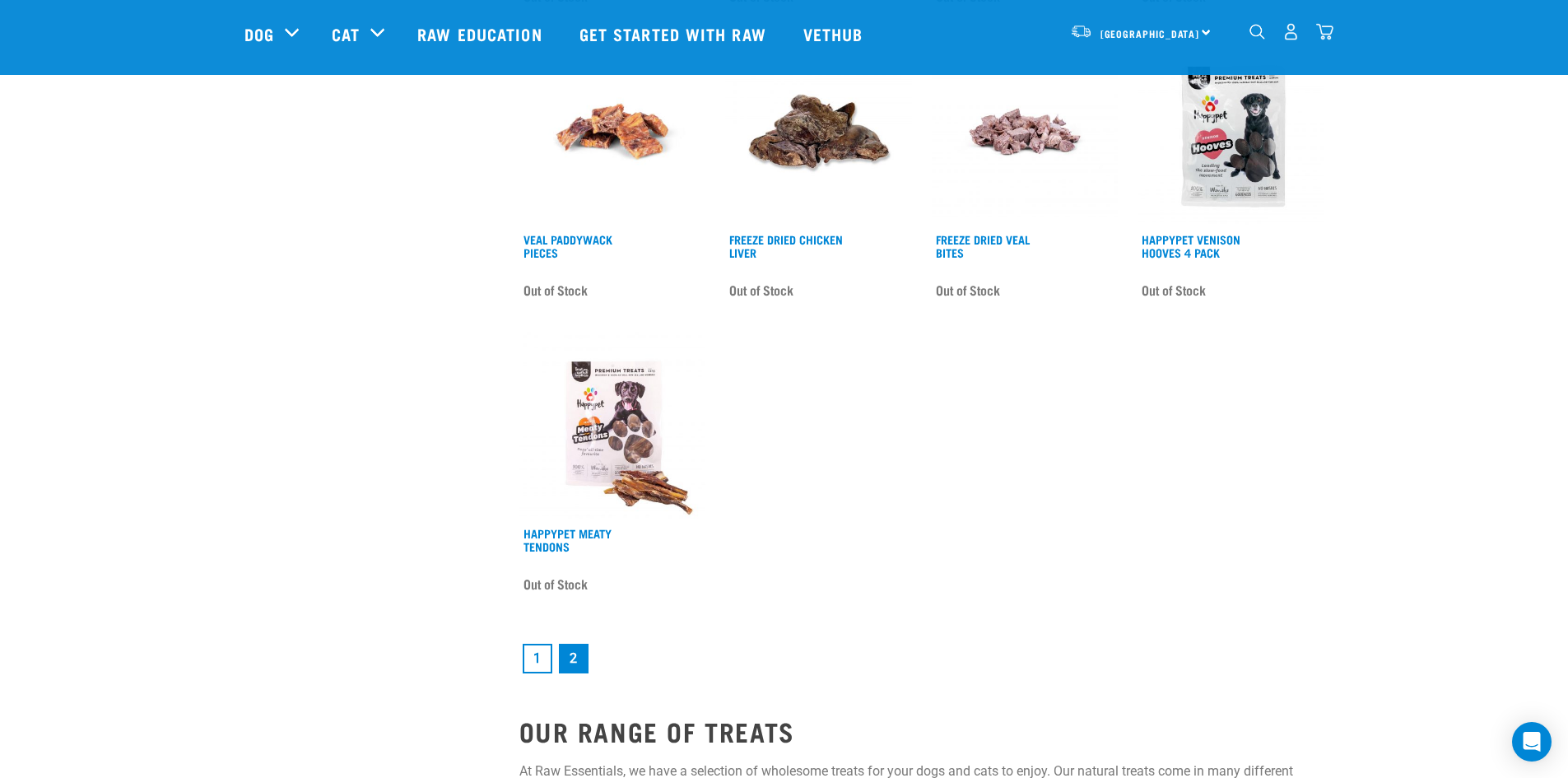
click at [537, 659] on link "1" at bounding box center [537, 658] width 30 height 30
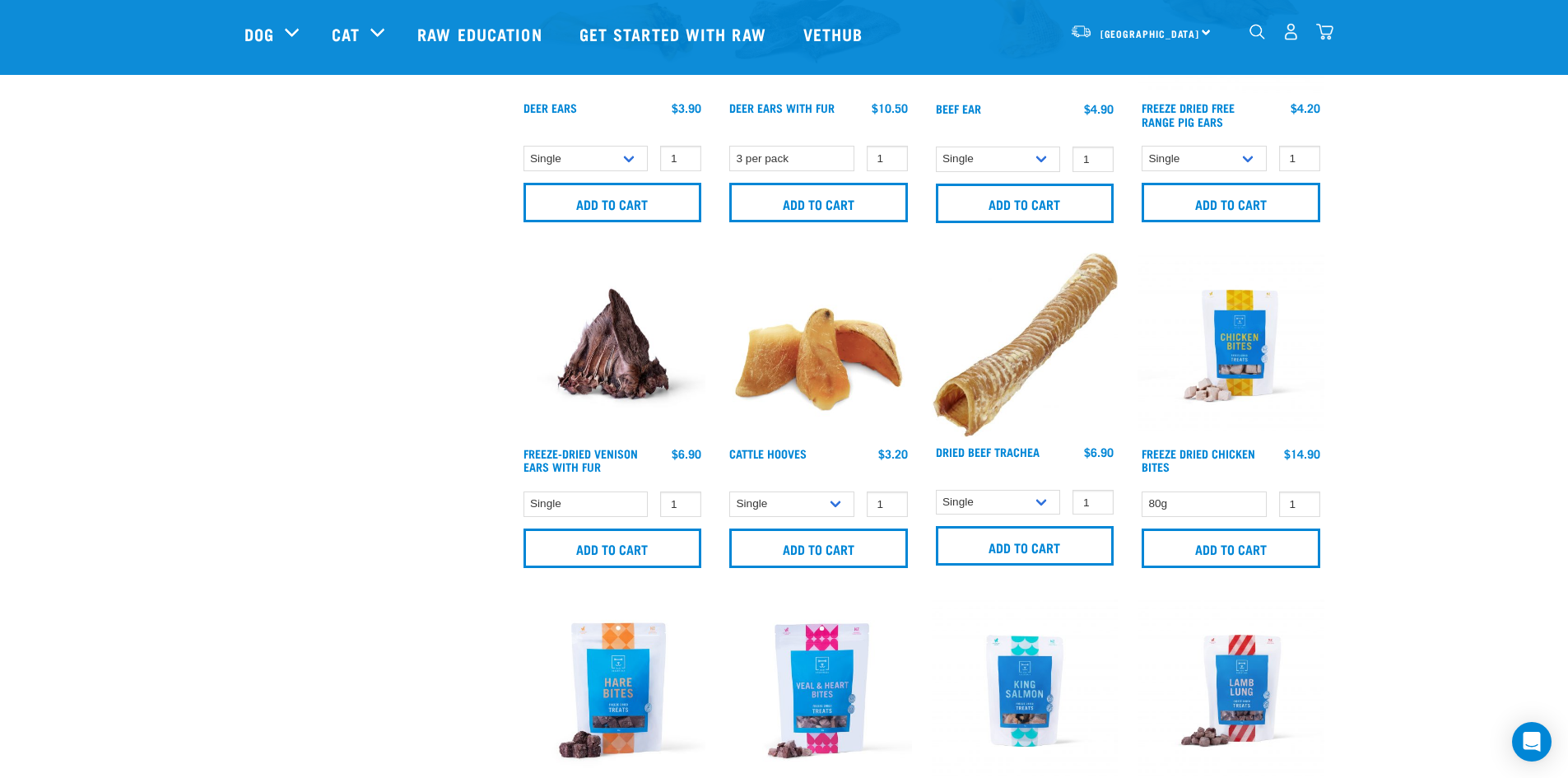
scroll to position [1565, 0]
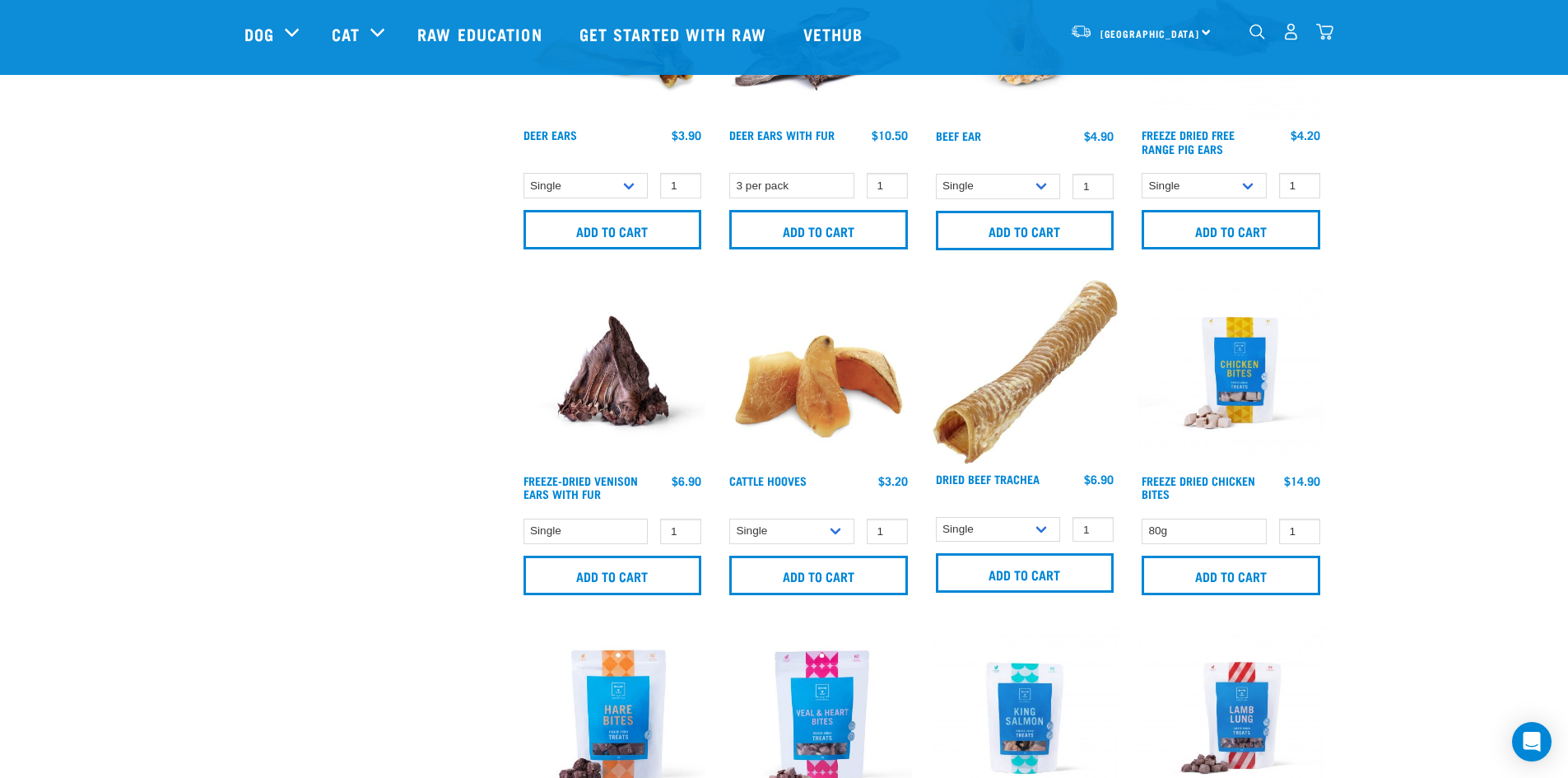
click at [1025, 367] on img at bounding box center [1024, 372] width 186 height 185
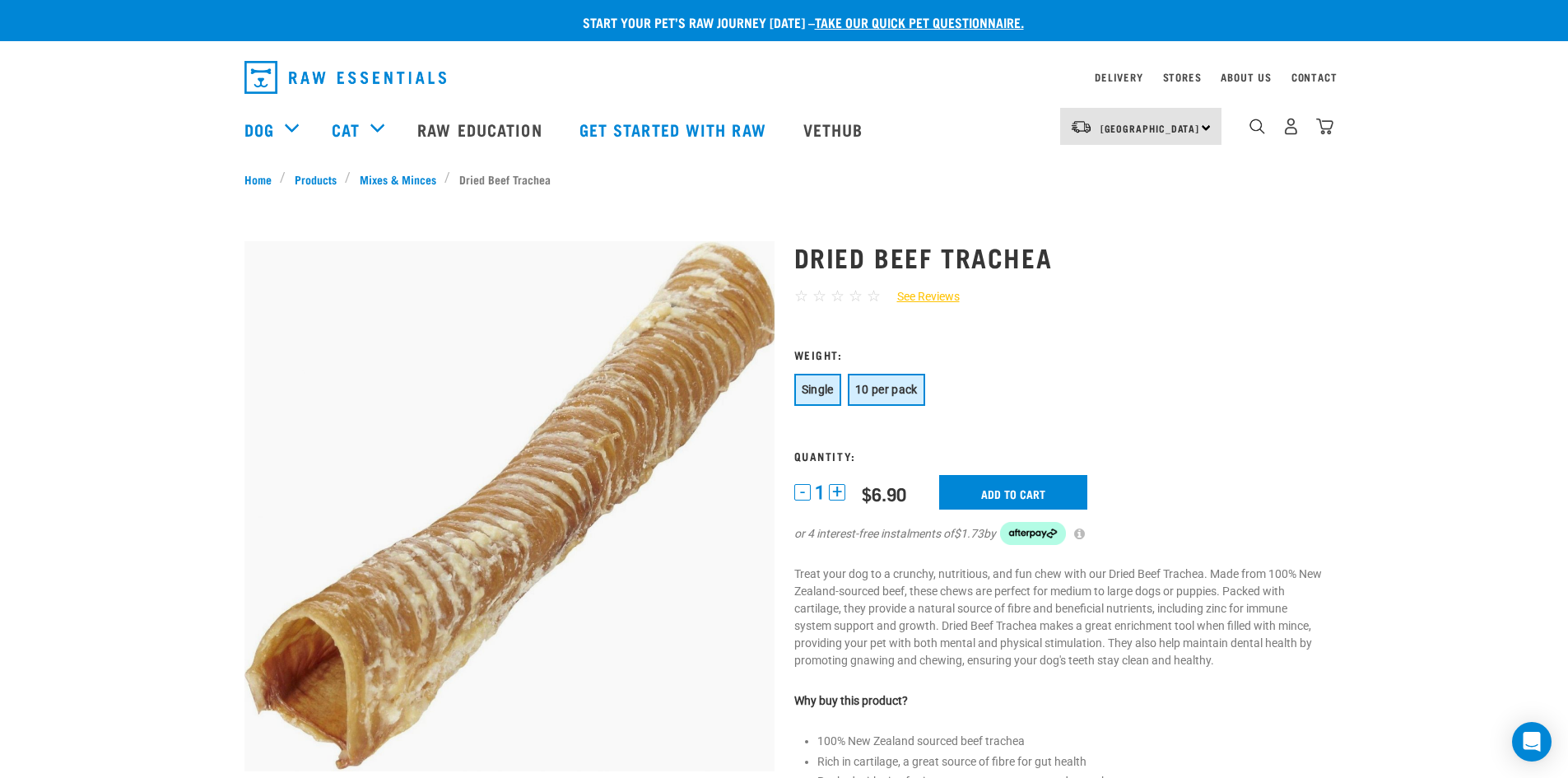
click at [901, 386] on span "10 per pack" at bounding box center [886, 389] width 63 height 14
click at [1037, 489] on input "Add to cart" at bounding box center [1022, 493] width 148 height 35
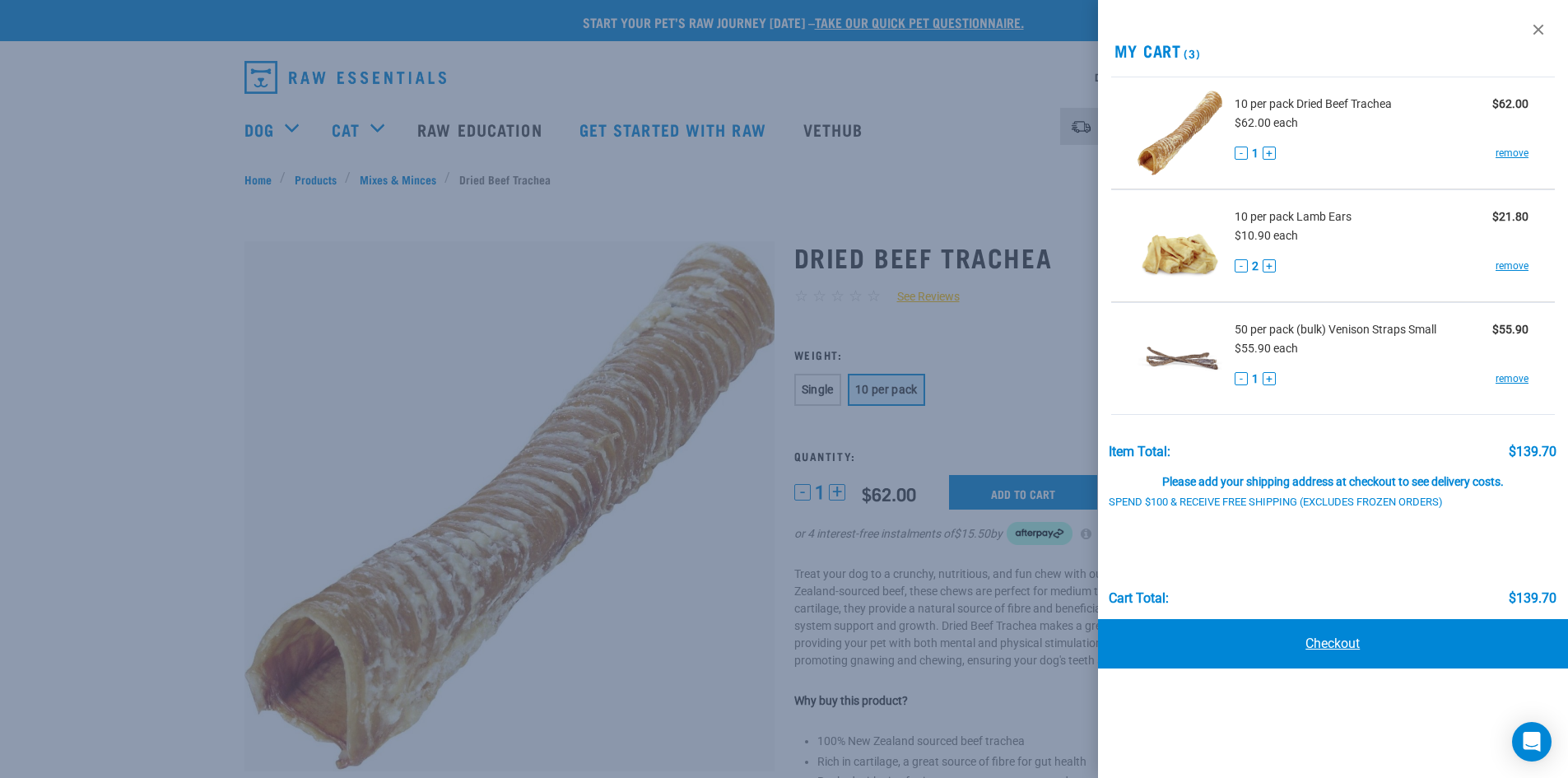
click at [1338, 636] on link "Checkout" at bounding box center [1333, 644] width 470 height 49
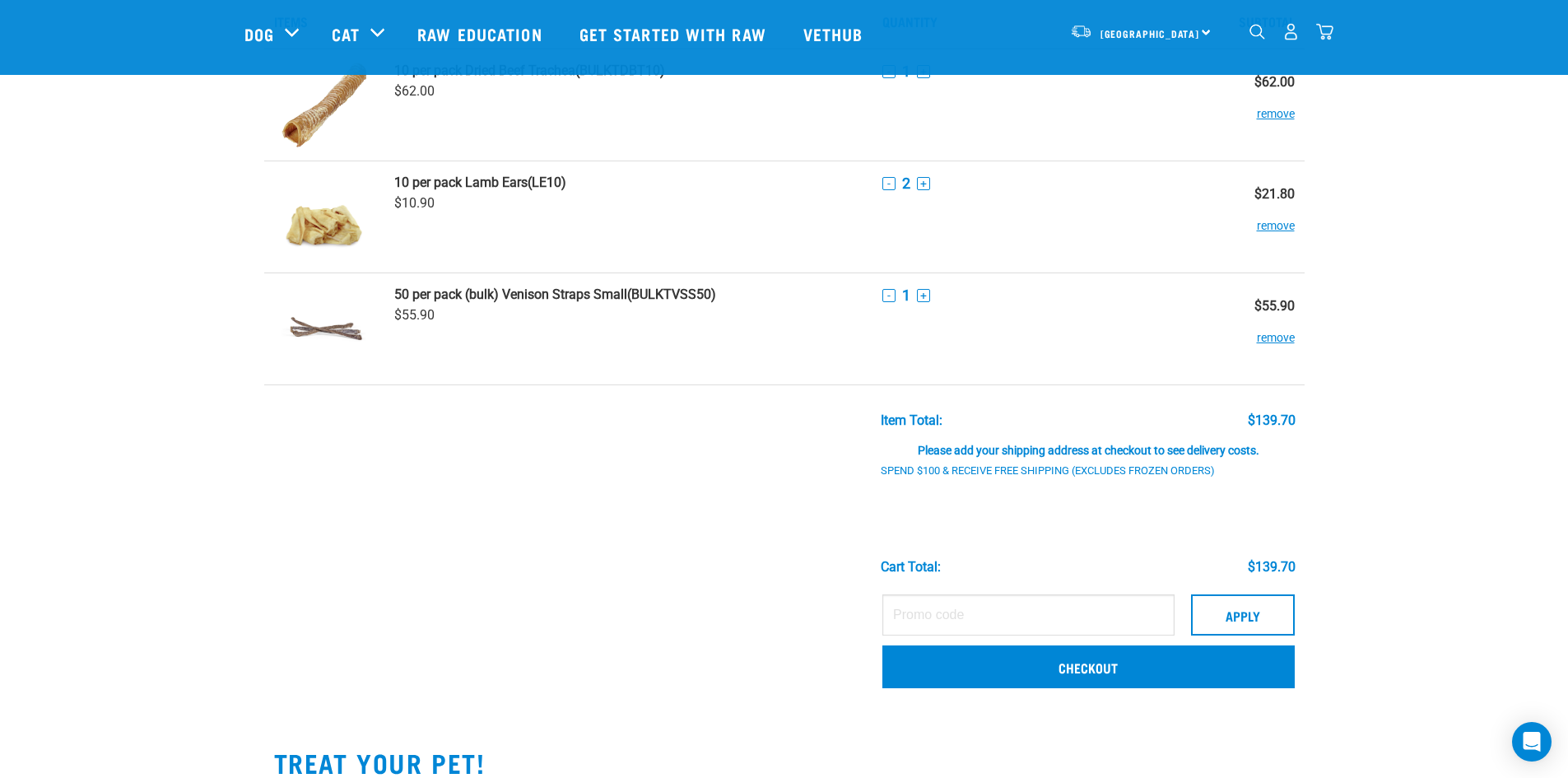
scroll to position [164, 0]
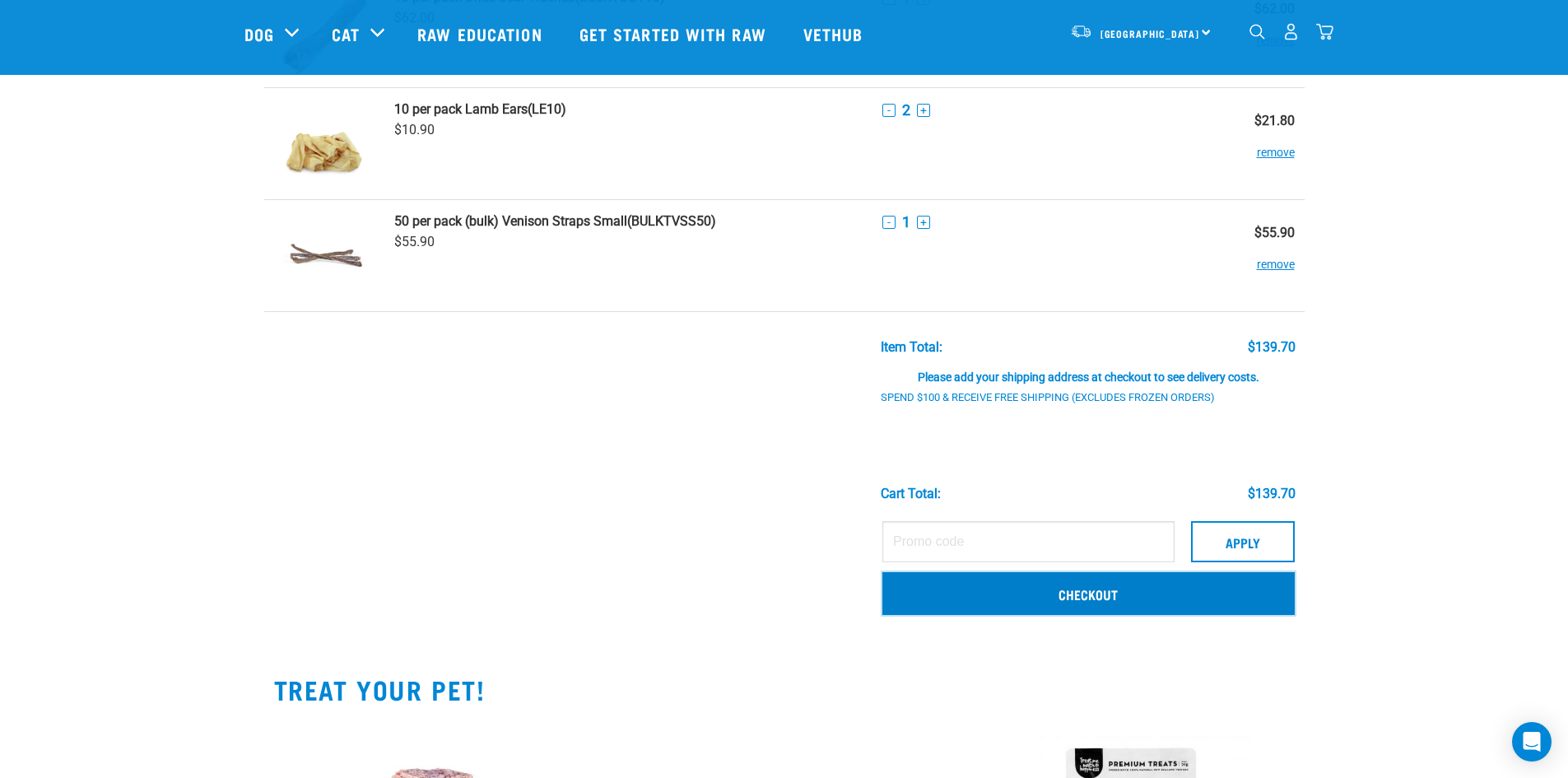
click at [1084, 591] on link "Checkout" at bounding box center [1088, 593] width 412 height 43
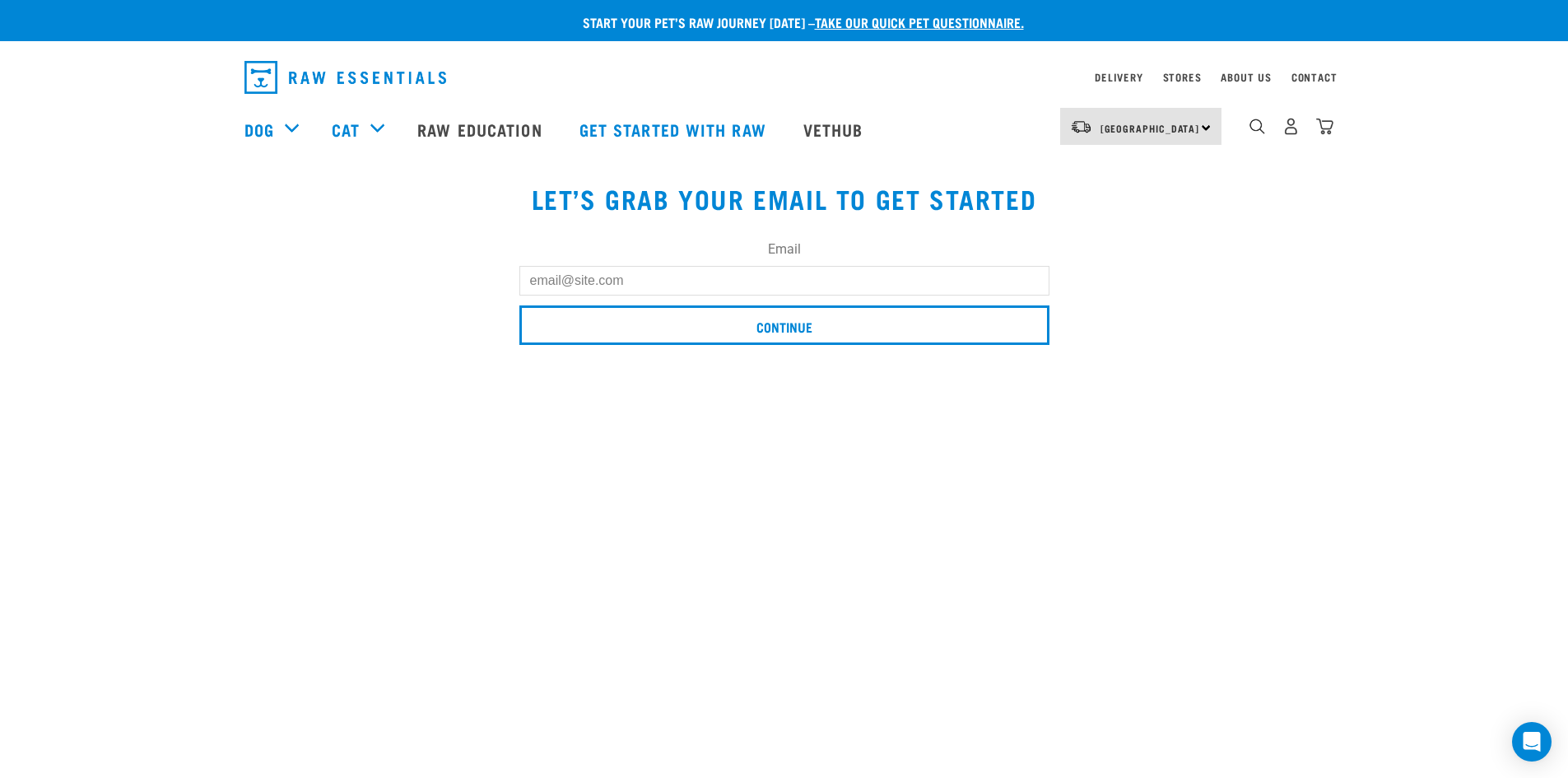
click at [569, 282] on input "Email" at bounding box center [784, 280] width 530 height 30
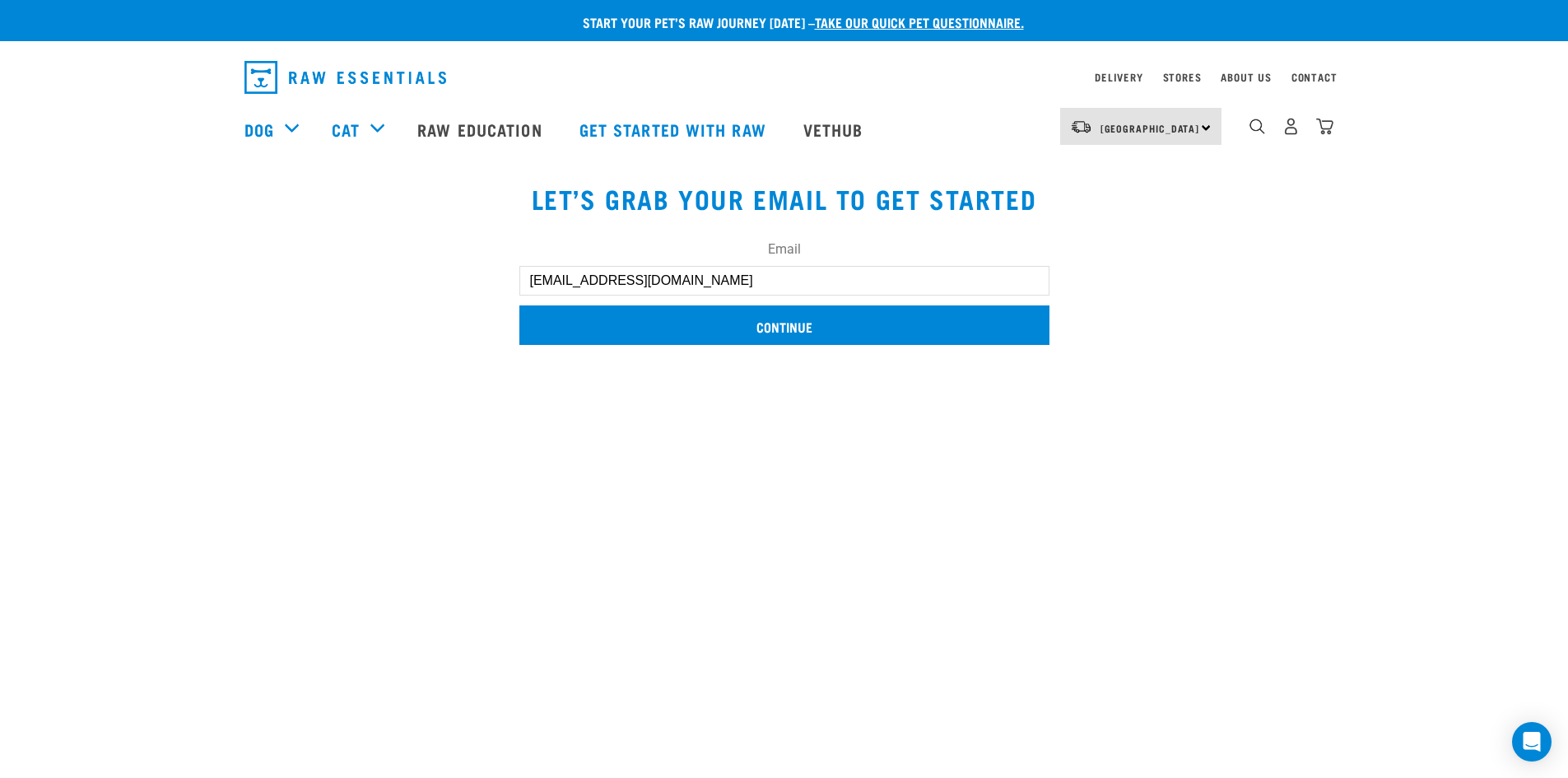
type input "[EMAIL_ADDRESS][DOMAIN_NAME]"
click at [778, 319] on input "Continue" at bounding box center [784, 325] width 530 height 40
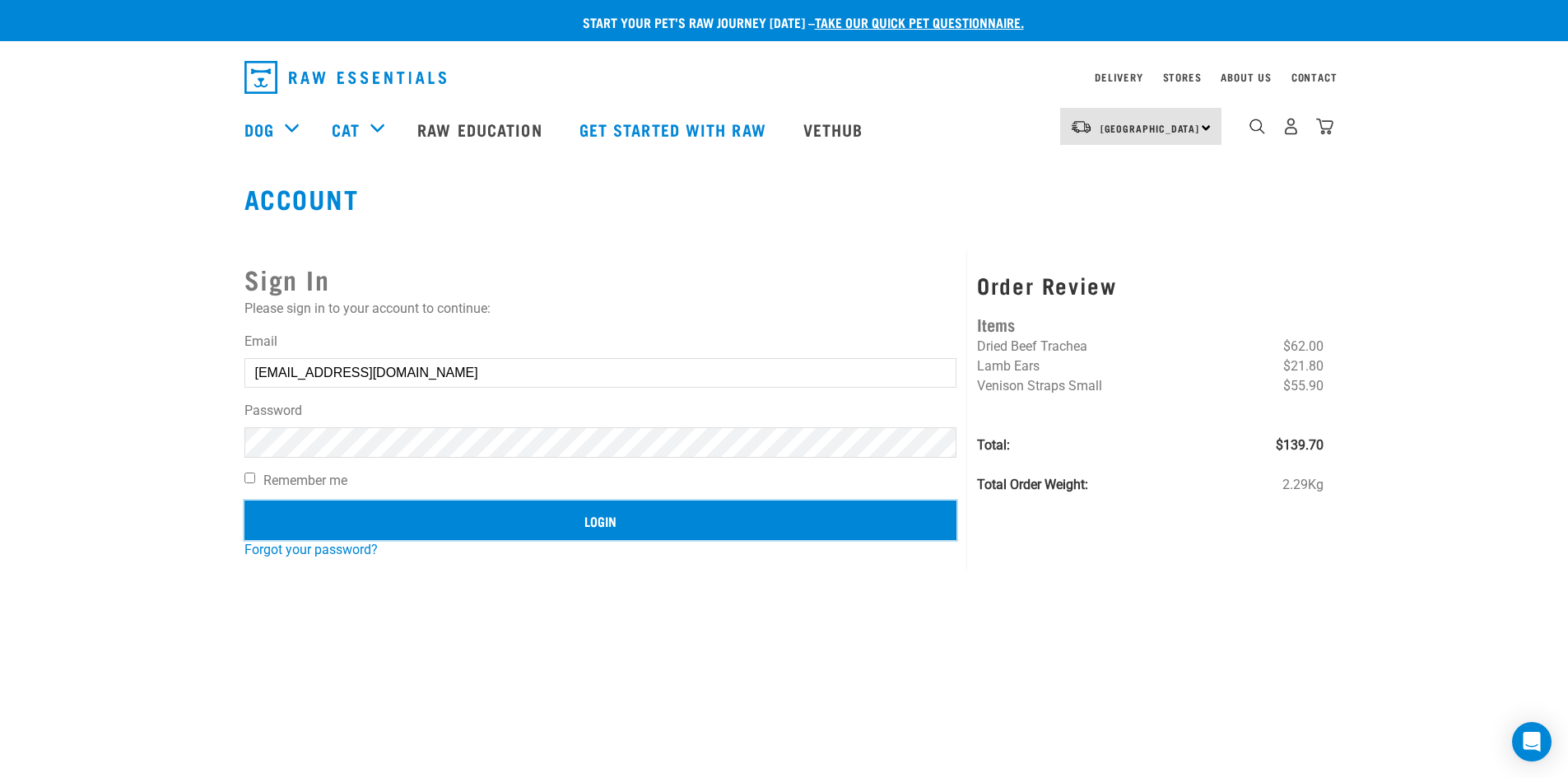
click at [599, 513] on input "Login" at bounding box center [601, 520] width 713 height 40
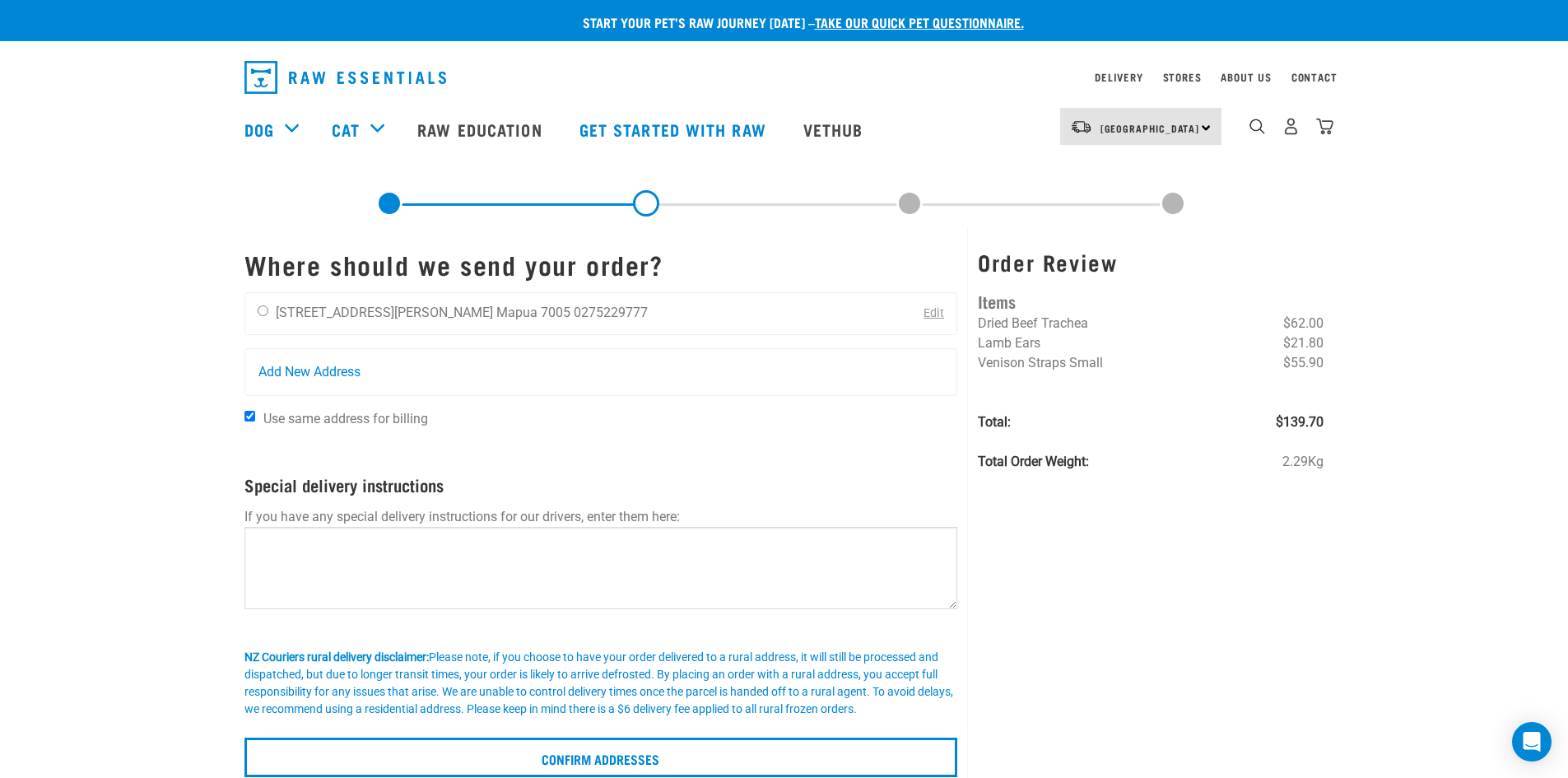
click at [250, 415] on input "Use same address for billing" at bounding box center [249, 416] width 11 height 11
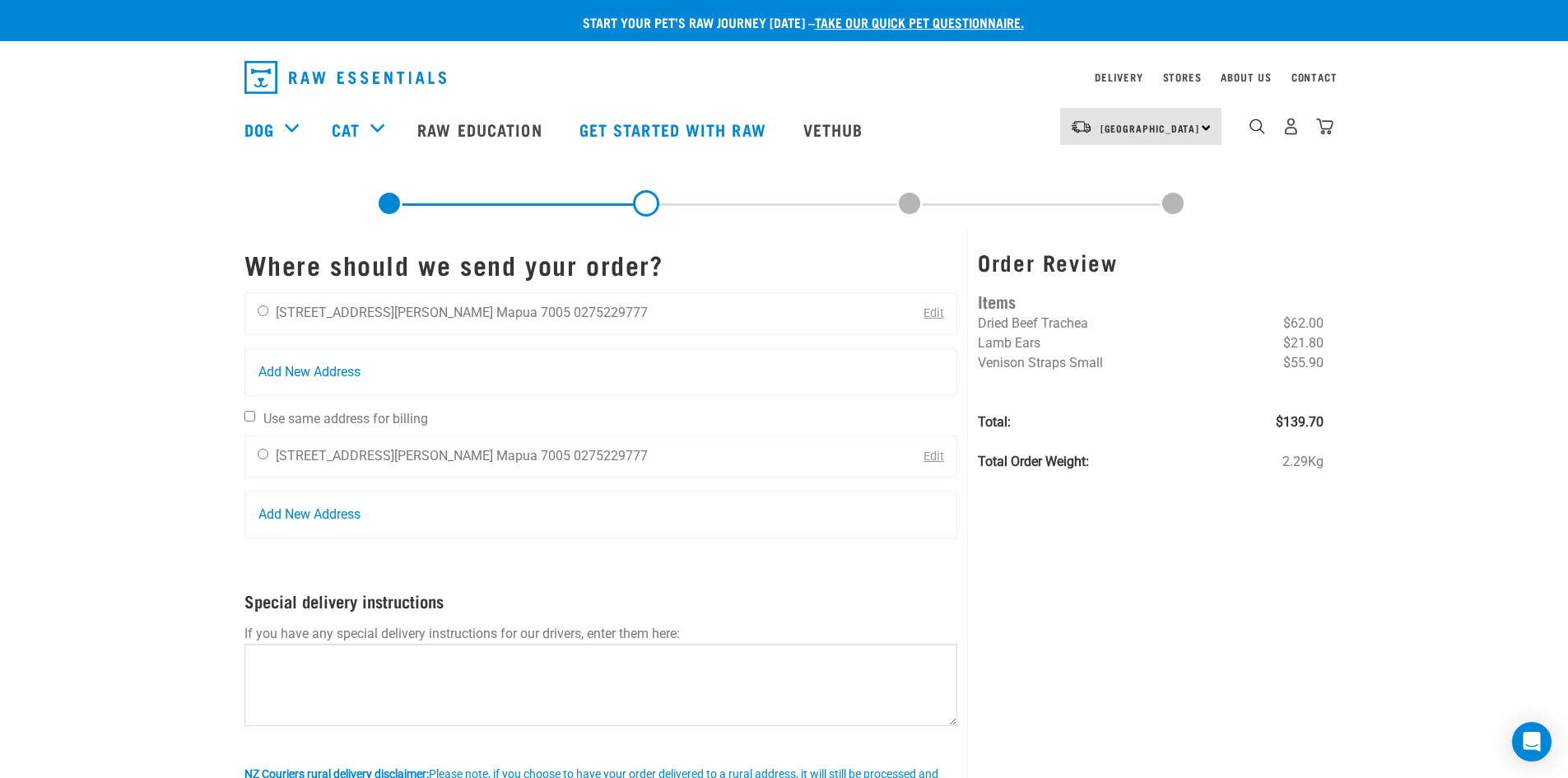
click at [250, 415] on input "Use same address for billing" at bounding box center [249, 416] width 11 height 11
checkbox input "true"
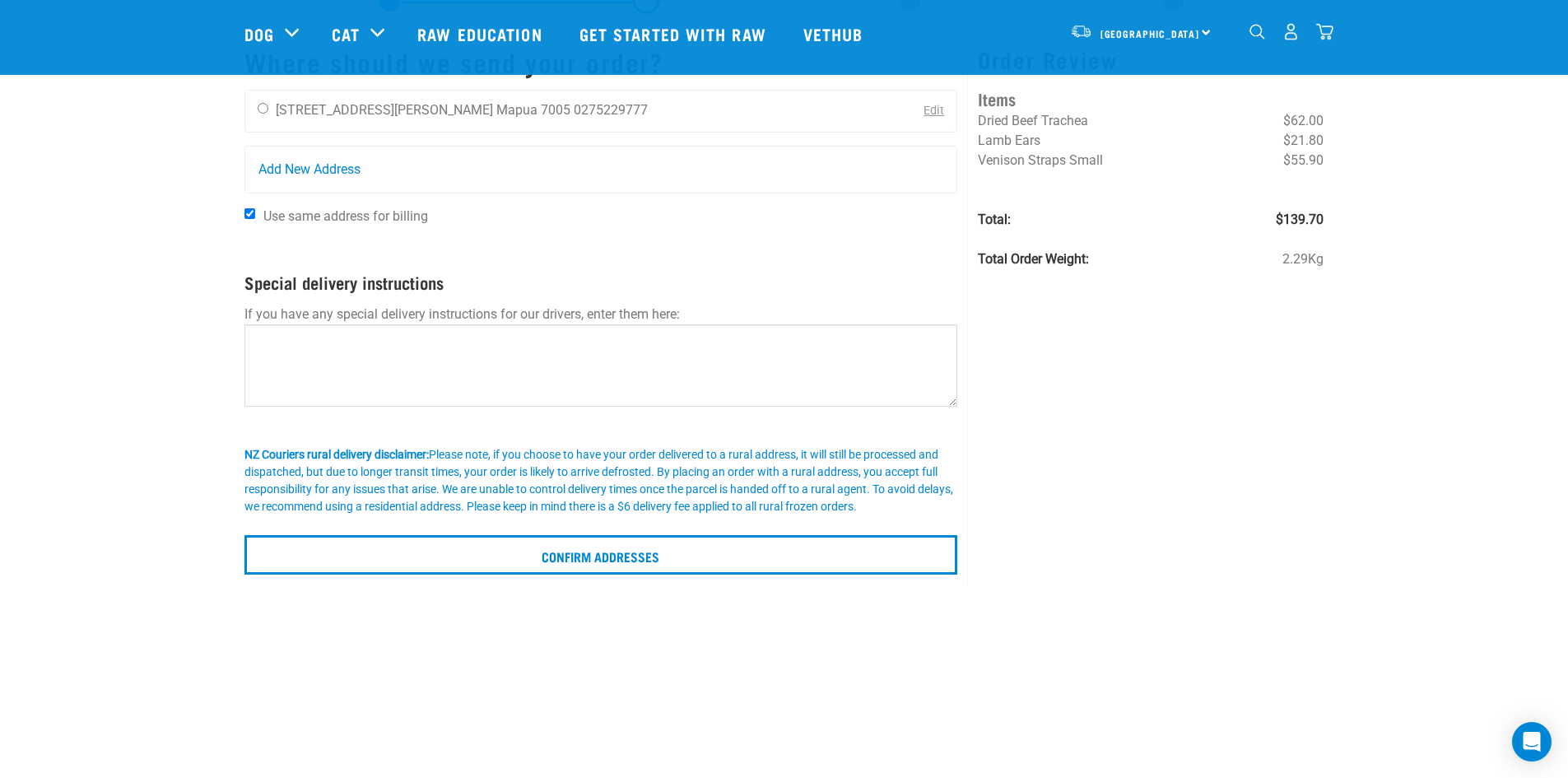
scroll to position [82, 0]
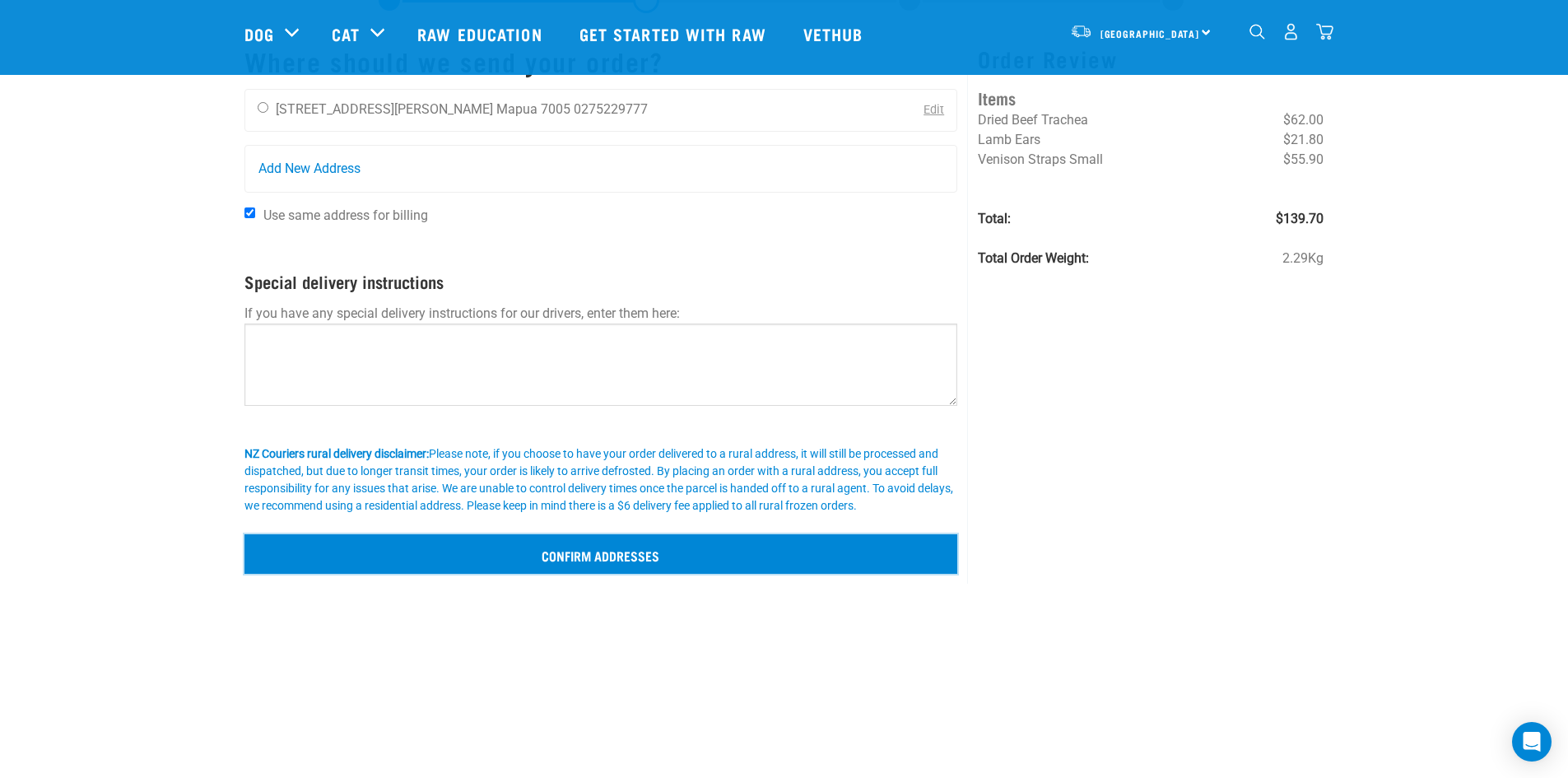
click at [586, 554] on input "Confirm addresses" at bounding box center [601, 554] width 714 height 40
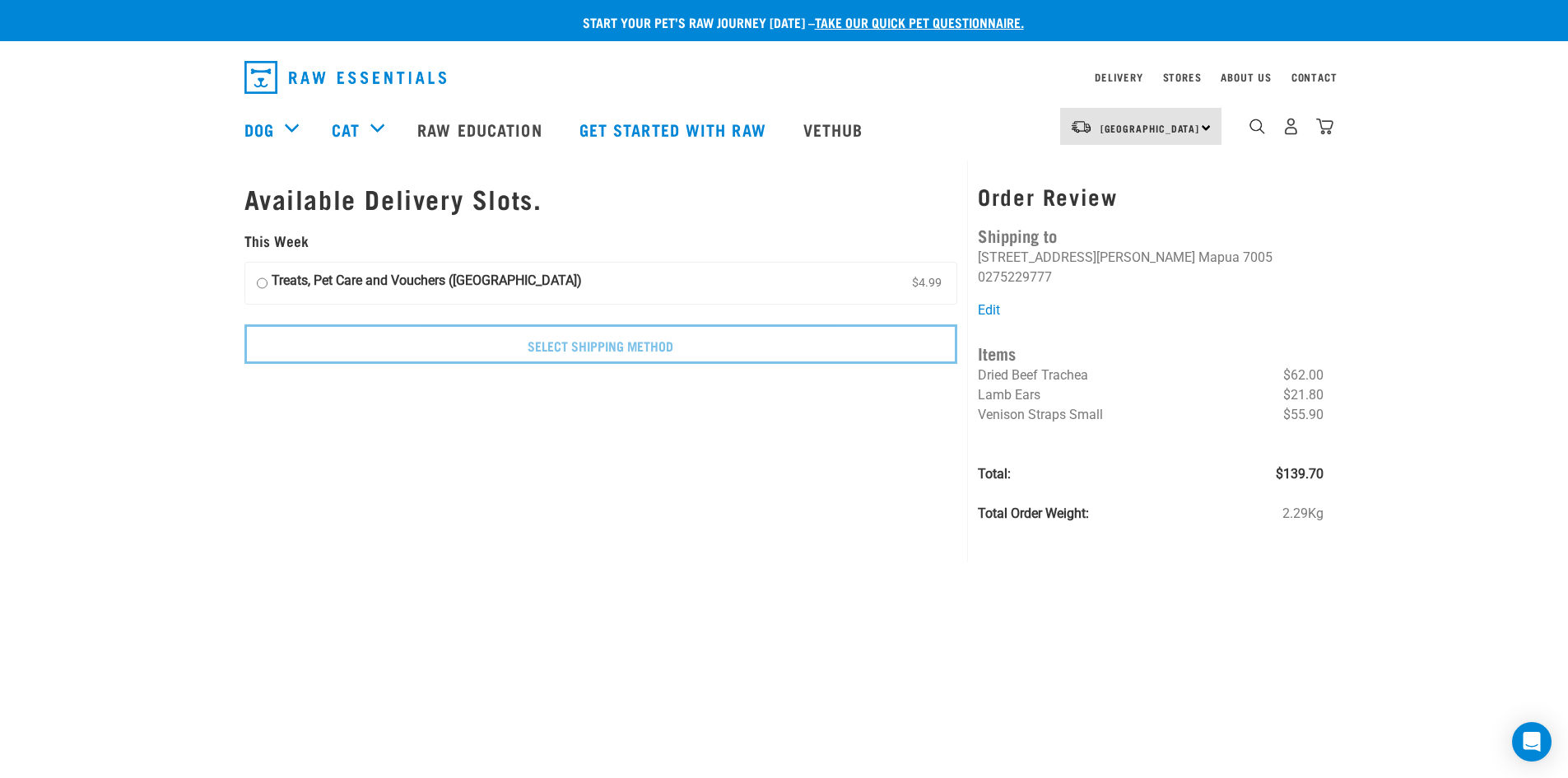
click at [262, 280] on input "Treats, Pet Care and Vouchers ([GEOGRAPHIC_DATA]) $4.99" at bounding box center [262, 283] width 11 height 25
radio input "true"
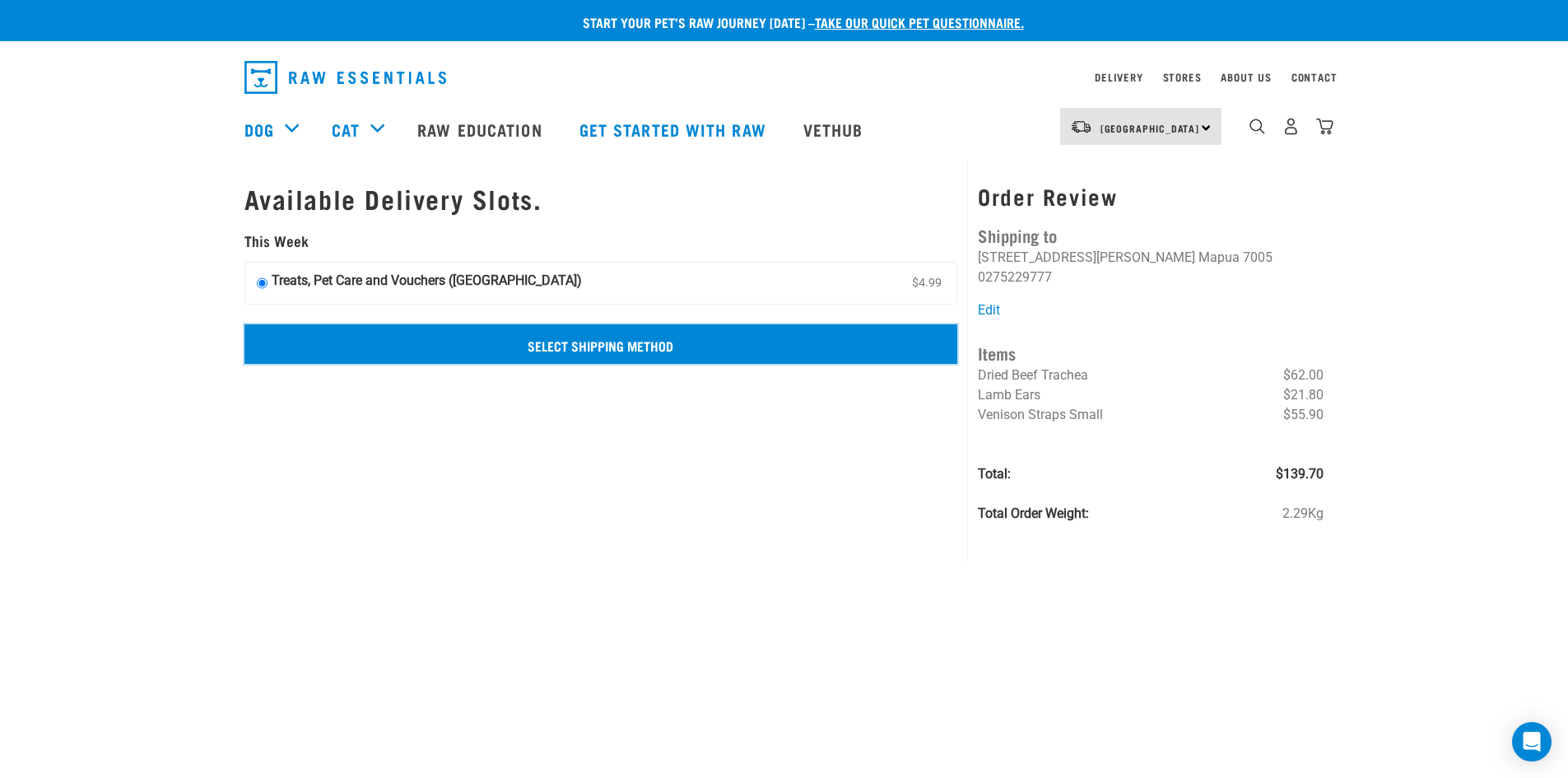
click at [618, 337] on input "Select Shipping Method" at bounding box center [601, 344] width 714 height 40
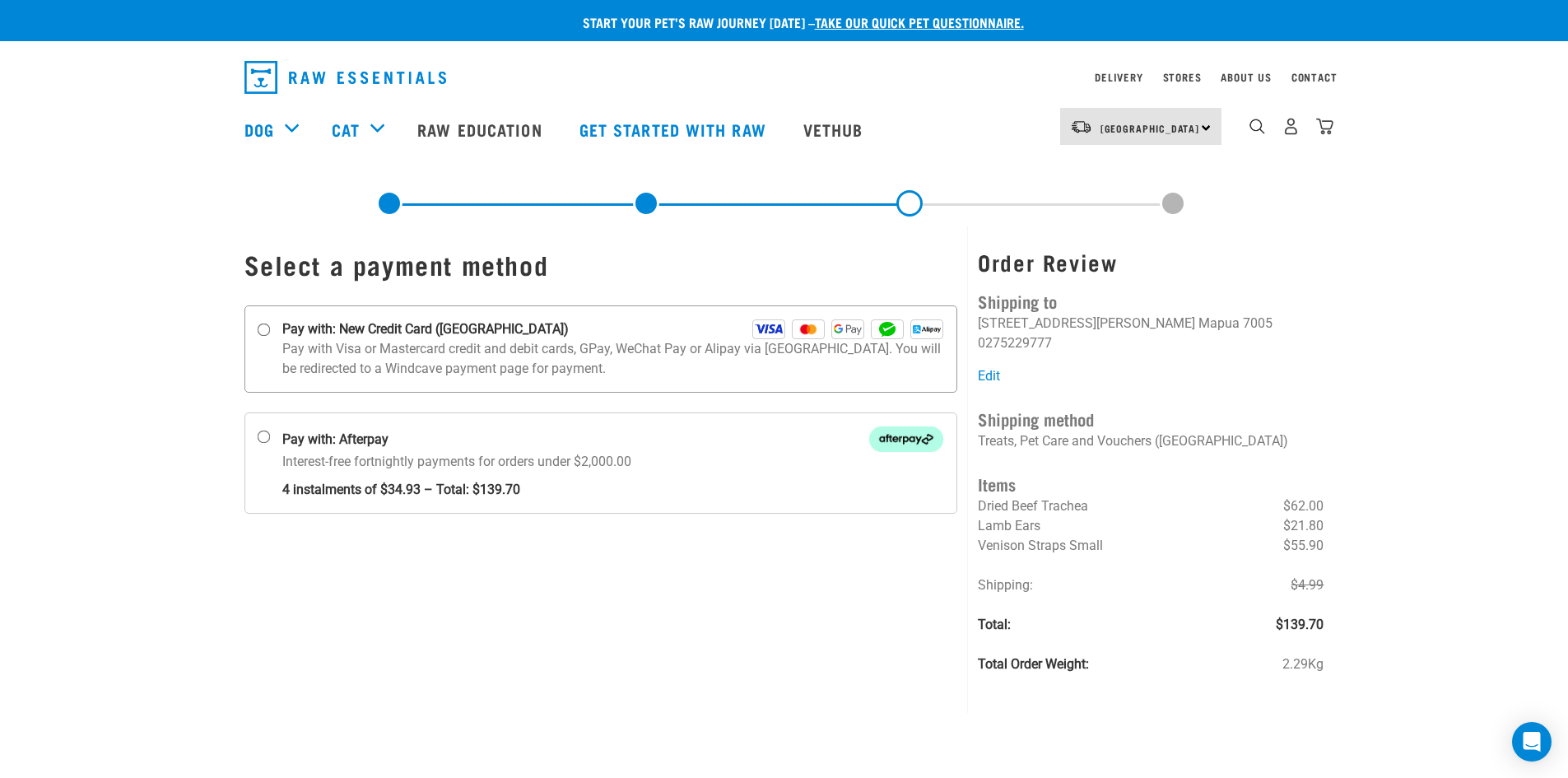
click at [265, 328] on input "Pay with: New Credit Card ([GEOGRAPHIC_DATA])" at bounding box center [264, 331] width 14 height 14
radio input "true"
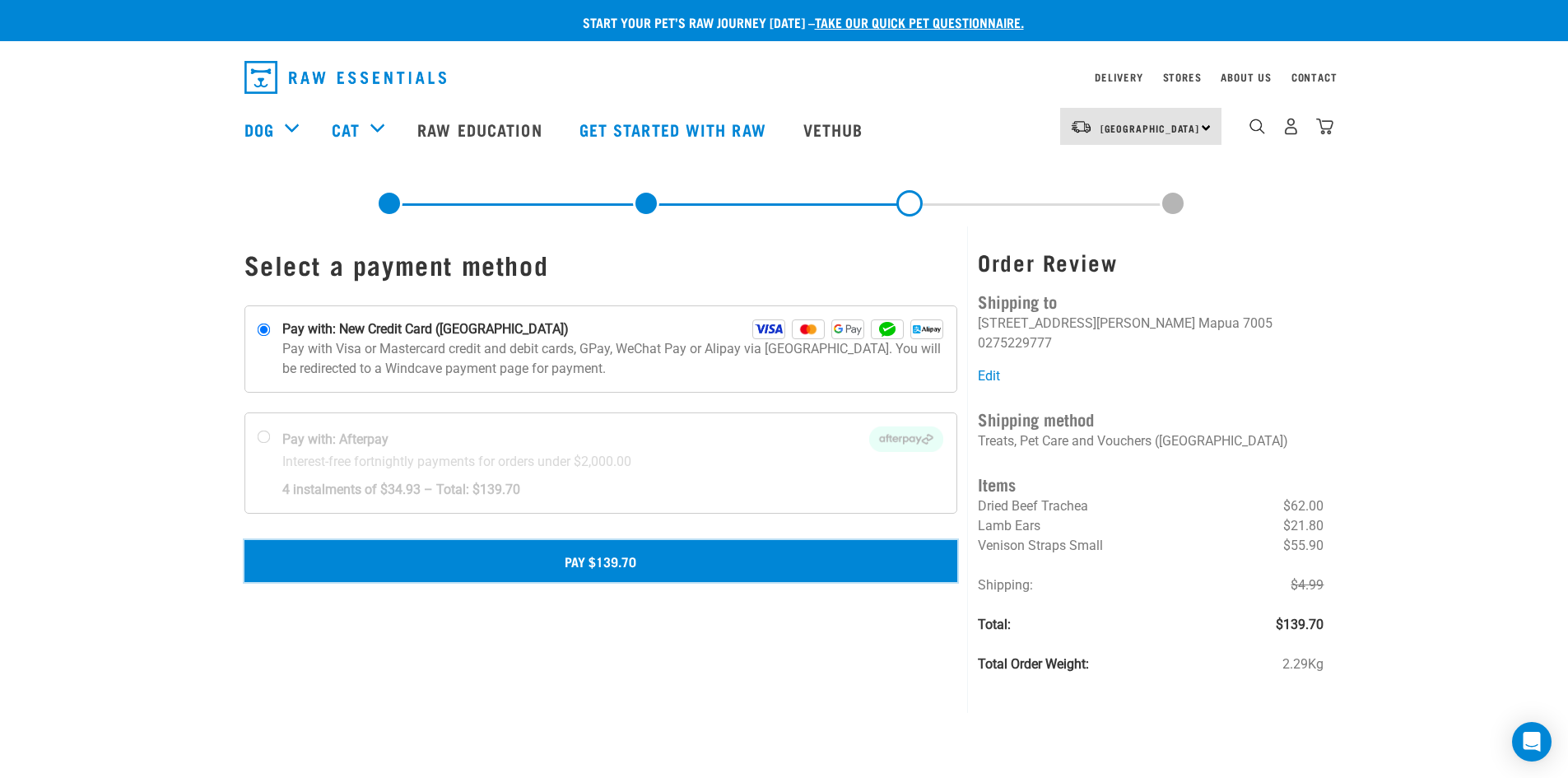
click at [609, 559] on button "Pay $139.70" at bounding box center [601, 561] width 714 height 42
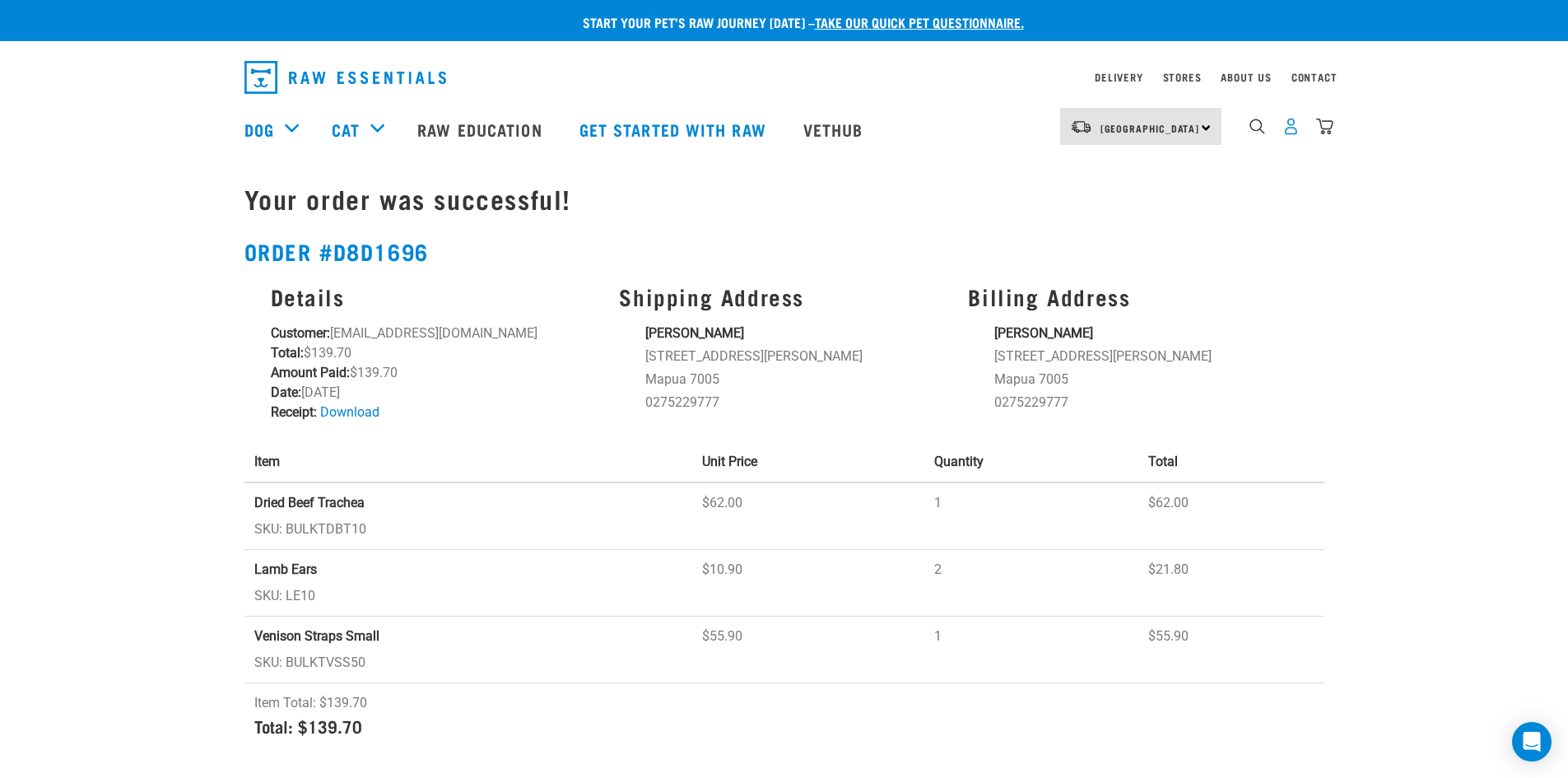
click at [1288, 128] on img "dropdown navigation" at bounding box center [1291, 127] width 17 height 17
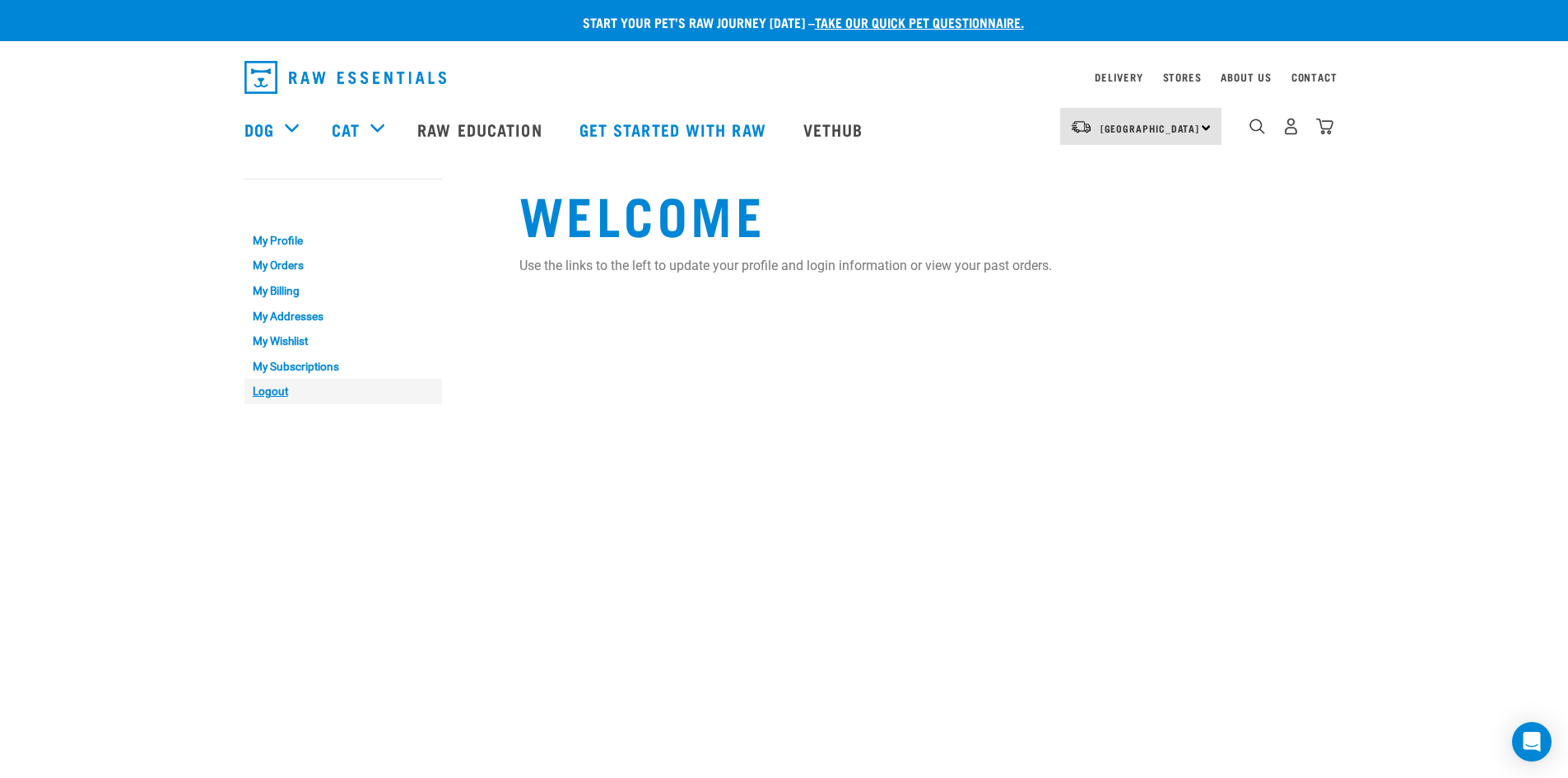
click at [281, 389] on link "Logout" at bounding box center [343, 391] width 197 height 25
